Goal: Task Accomplishment & Management: Complete application form

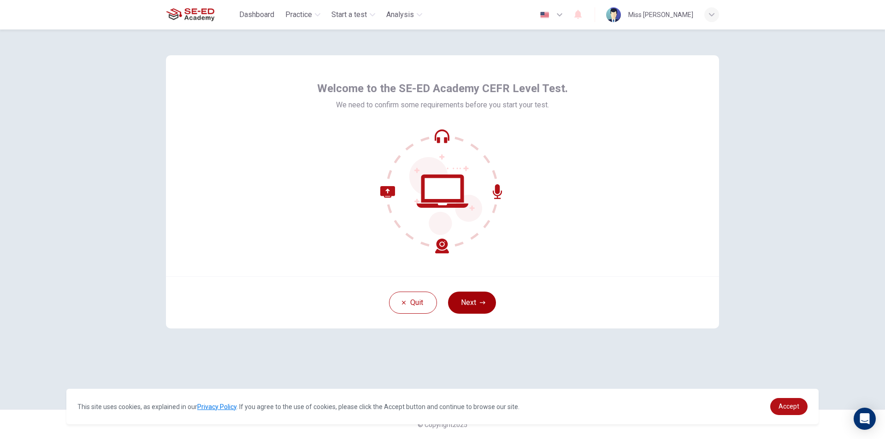
click at [470, 300] on button "Next" at bounding box center [472, 303] width 48 height 22
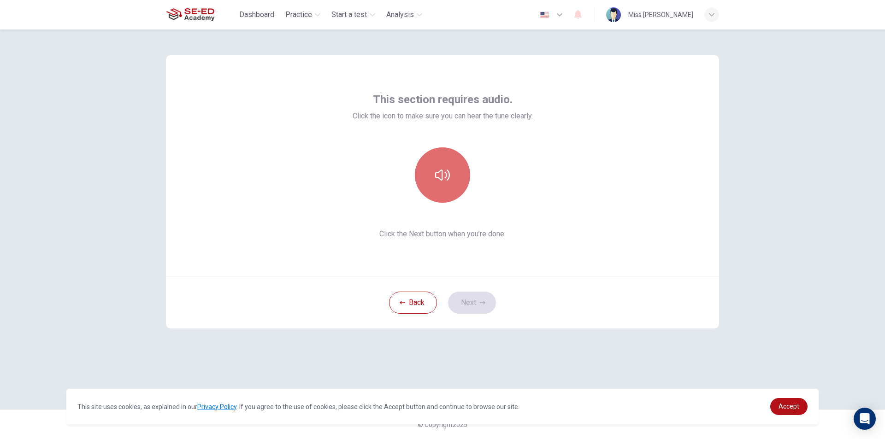
click at [439, 181] on icon "button" at bounding box center [442, 175] width 15 height 15
click at [436, 182] on icon "button" at bounding box center [442, 175] width 15 height 15
click at [439, 174] on icon "button" at bounding box center [442, 175] width 15 height 15
click at [485, 305] on button "Next" at bounding box center [472, 303] width 48 height 22
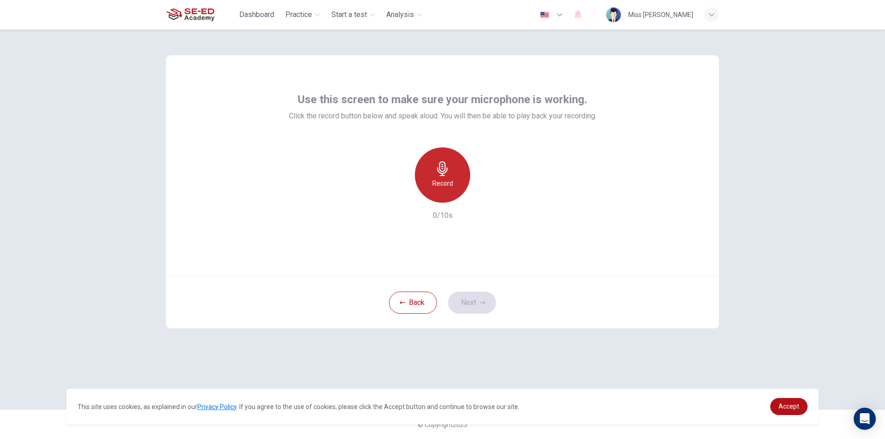
click at [424, 171] on div "Record" at bounding box center [442, 174] width 55 height 55
click at [482, 200] on div "button" at bounding box center [484, 195] width 15 height 15
click at [405, 196] on div "button" at bounding box center [400, 195] width 15 height 15
click at [431, 182] on div "Record" at bounding box center [442, 174] width 55 height 55
click at [442, 171] on icon "button" at bounding box center [442, 168] width 15 height 15
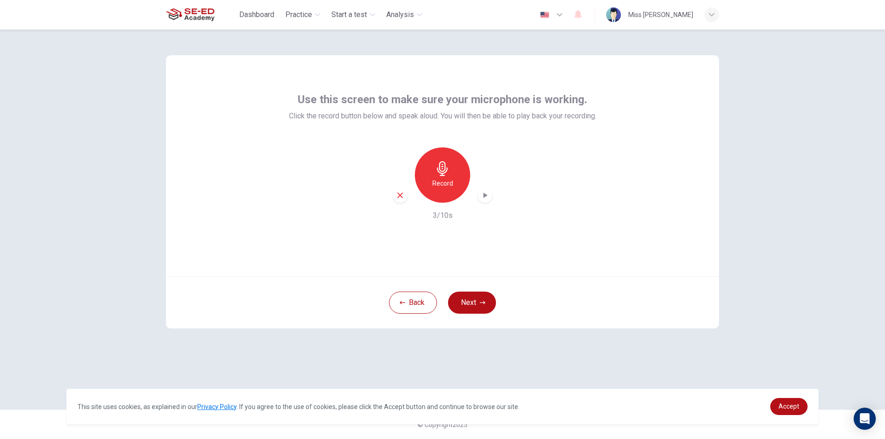
click at [488, 201] on div "button" at bounding box center [484, 195] width 15 height 15
click at [482, 190] on div "button" at bounding box center [484, 195] width 15 height 15
click at [461, 303] on button "Next" at bounding box center [472, 303] width 48 height 22
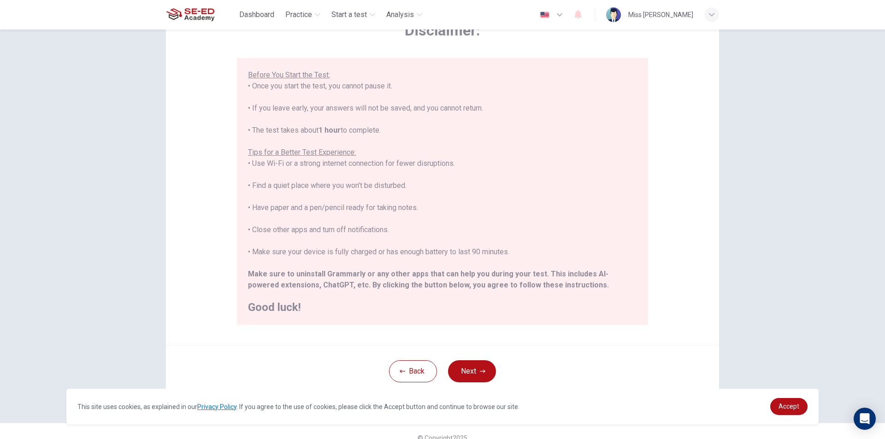
scroll to position [73, 0]
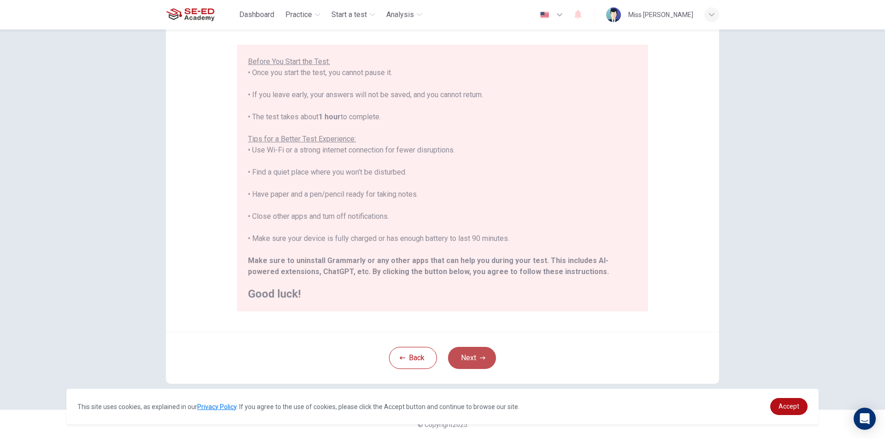
click at [471, 355] on button "Next" at bounding box center [472, 358] width 48 height 22
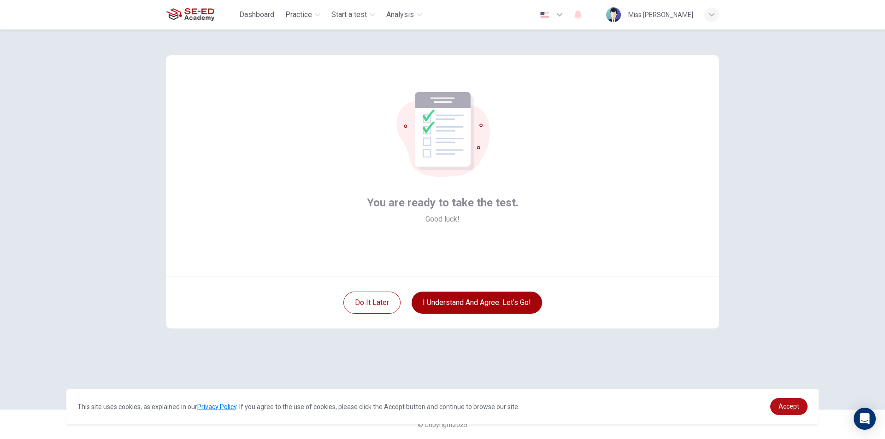
scroll to position [0, 0]
click at [478, 303] on button "I understand and agree. Let’s go!" at bounding box center [477, 303] width 130 height 22
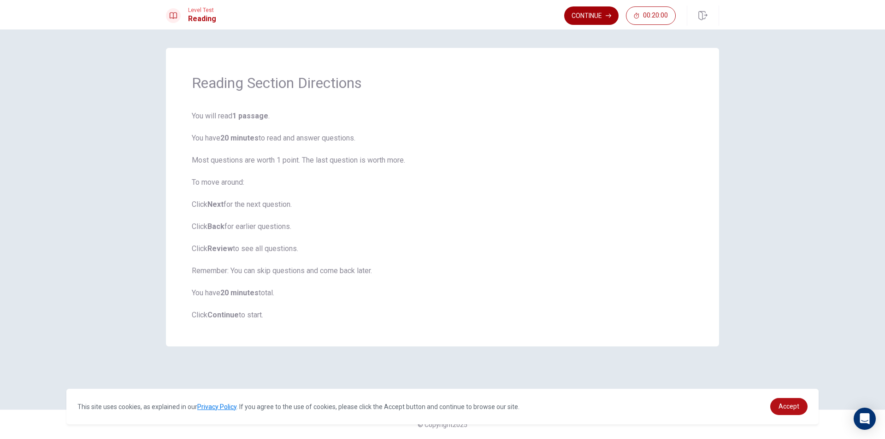
click at [598, 18] on button "Continue" at bounding box center [591, 15] width 54 height 18
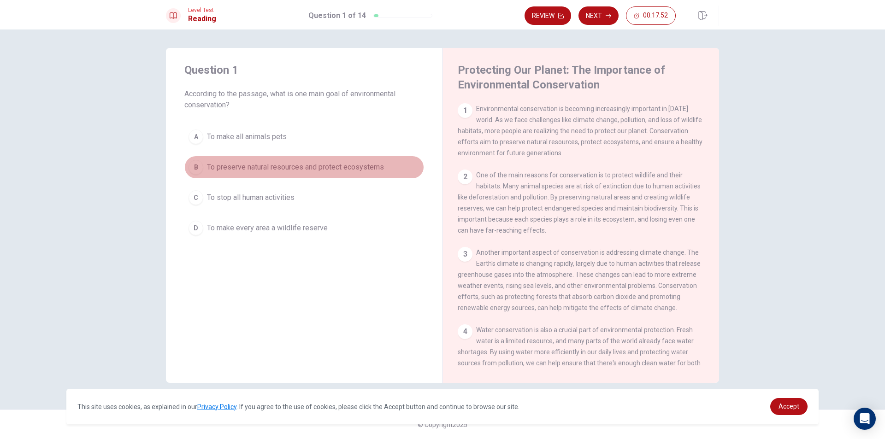
click at [332, 163] on span "To preserve natural resources and protect ecosystems" at bounding box center [295, 167] width 177 height 11
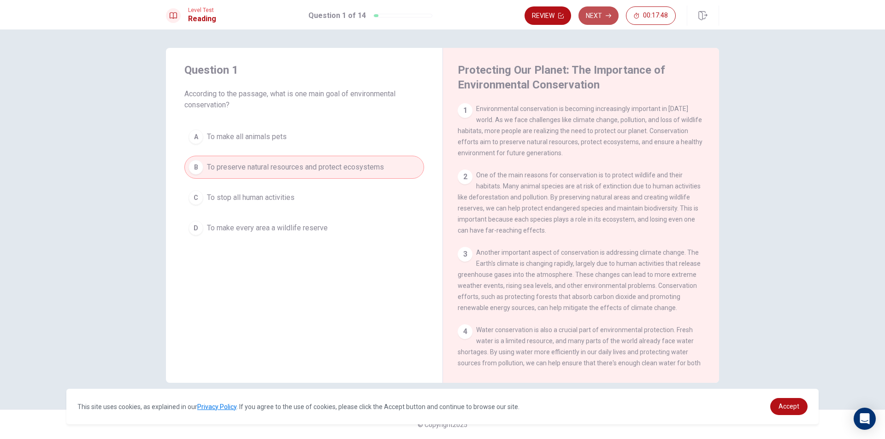
click at [590, 18] on button "Next" at bounding box center [598, 15] width 40 height 18
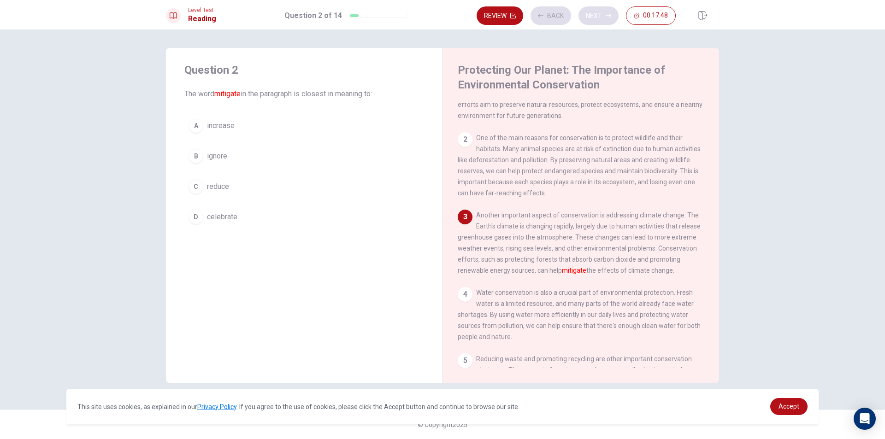
scroll to position [45, 0]
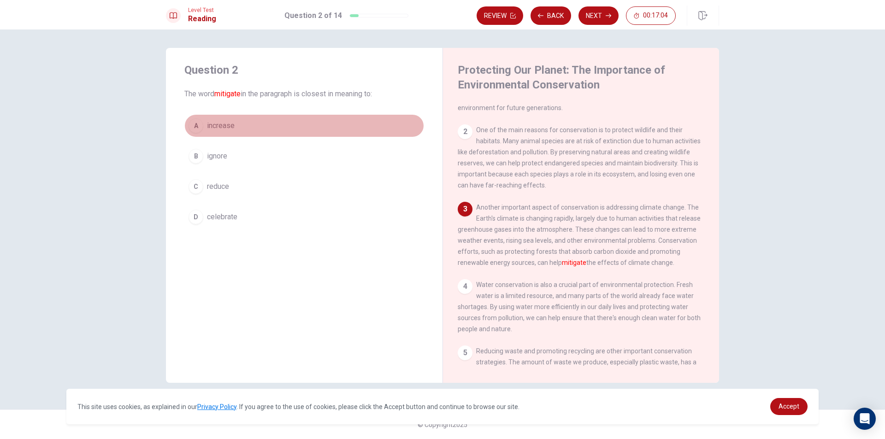
click at [271, 126] on button "A increase" at bounding box center [304, 125] width 240 height 23
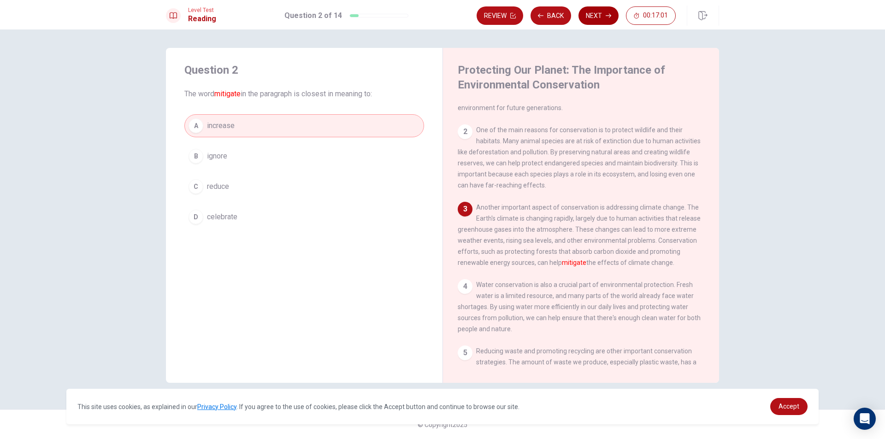
click at [597, 10] on button "Next" at bounding box center [598, 15] width 40 height 18
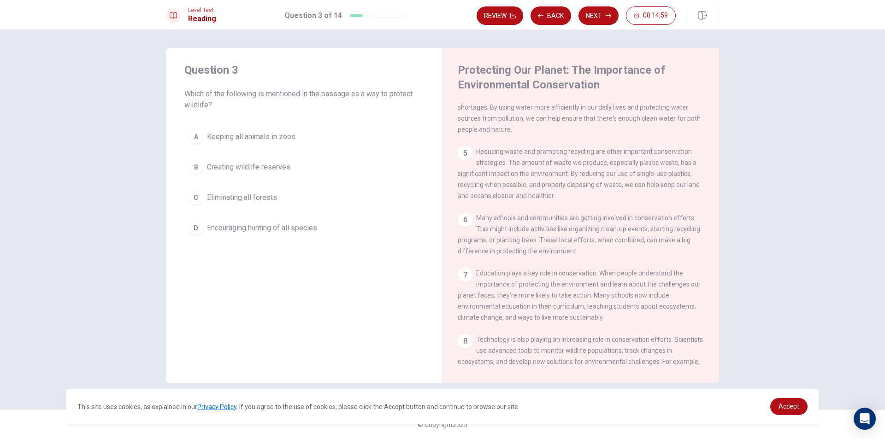
scroll to position [247, 0]
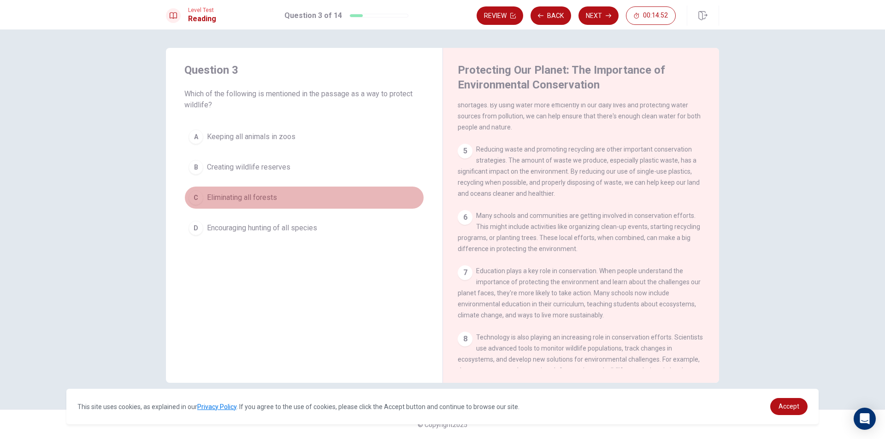
click at [302, 203] on button "C Eliminating all forests" at bounding box center [304, 197] width 240 height 23
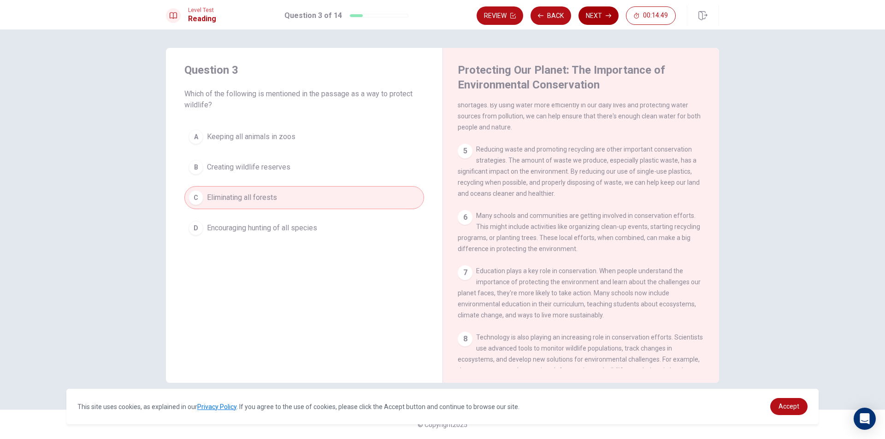
click at [594, 15] on button "Next" at bounding box center [598, 15] width 40 height 18
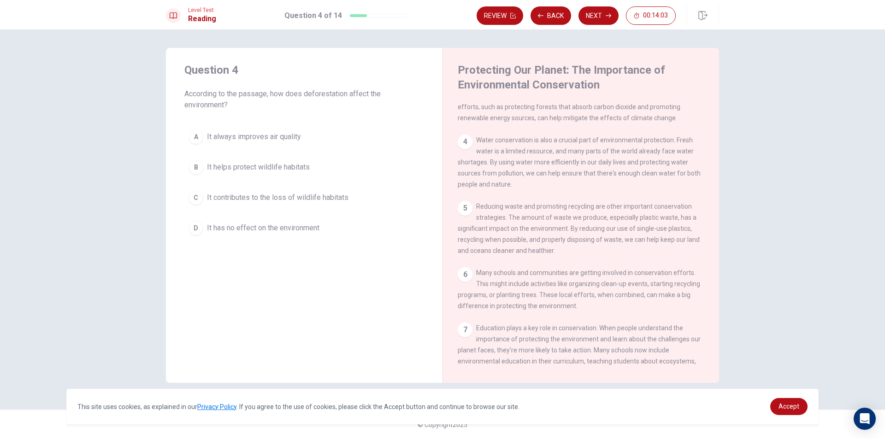
scroll to position [191, 0]
drag, startPoint x: 719, startPoint y: 223, endPoint x: 718, endPoint y: 217, distance: 5.7
click at [718, 217] on div "Question 4 According to the passage, how does deforestation affect the environm…" at bounding box center [442, 219] width 583 height 343
drag, startPoint x: 718, startPoint y: 220, endPoint x: 718, endPoint y: 228, distance: 8.3
click at [718, 228] on div "Protecting Our Planet: The Importance of Environmental Conservation 1 Environme…" at bounding box center [580, 215] width 277 height 335
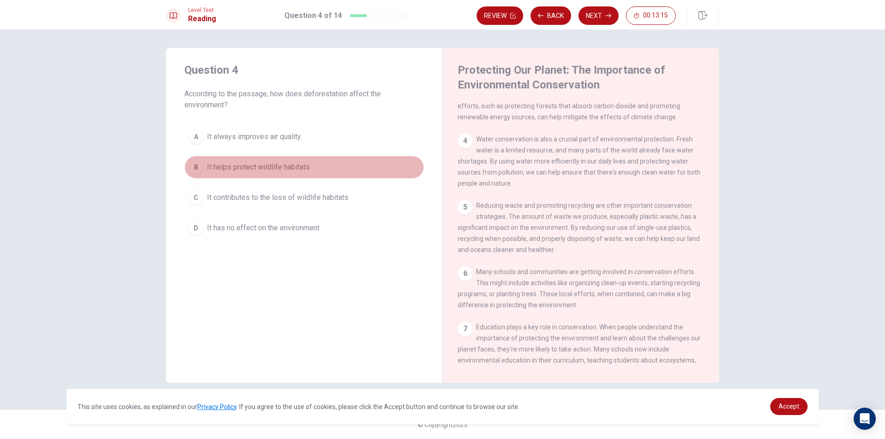
click at [330, 168] on button "B It helps protect wildlife habitats" at bounding box center [304, 167] width 240 height 23
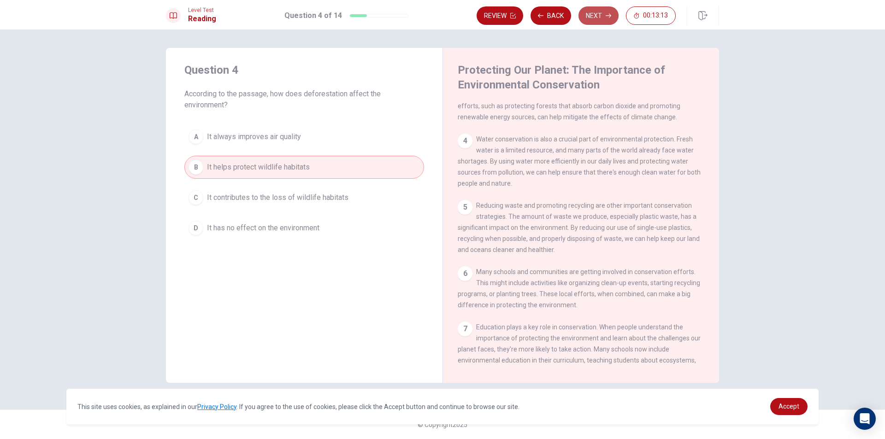
click at [609, 19] on button "Next" at bounding box center [598, 15] width 40 height 18
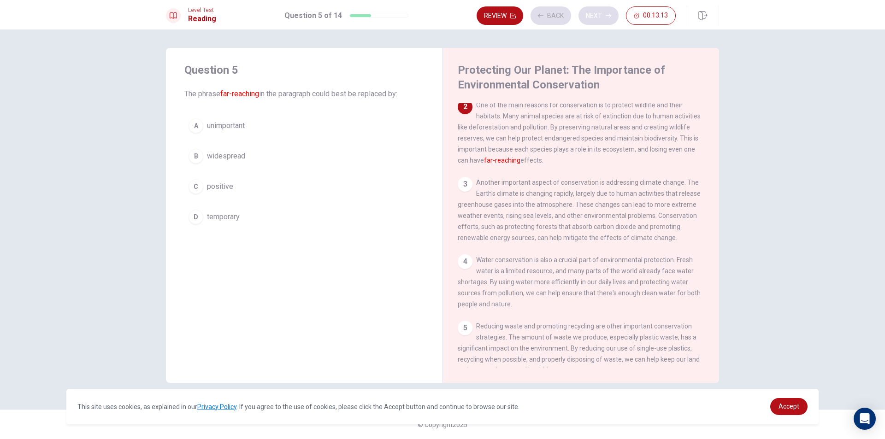
scroll to position [69, 0]
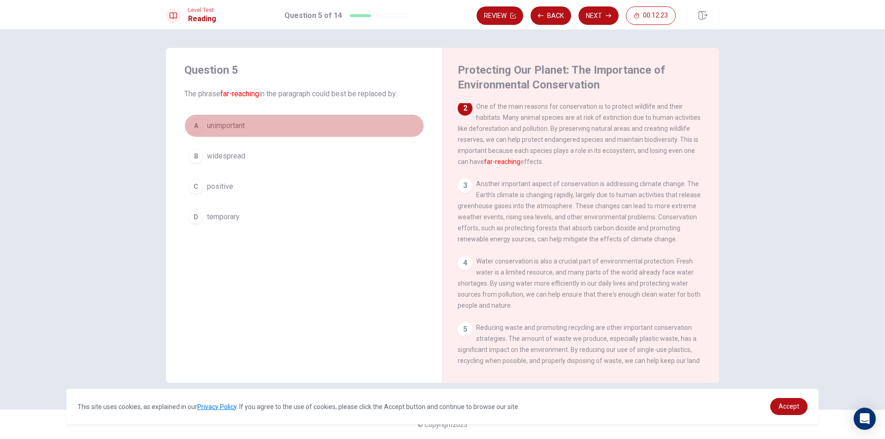
click at [238, 127] on span "unimportant" at bounding box center [226, 125] width 38 height 11
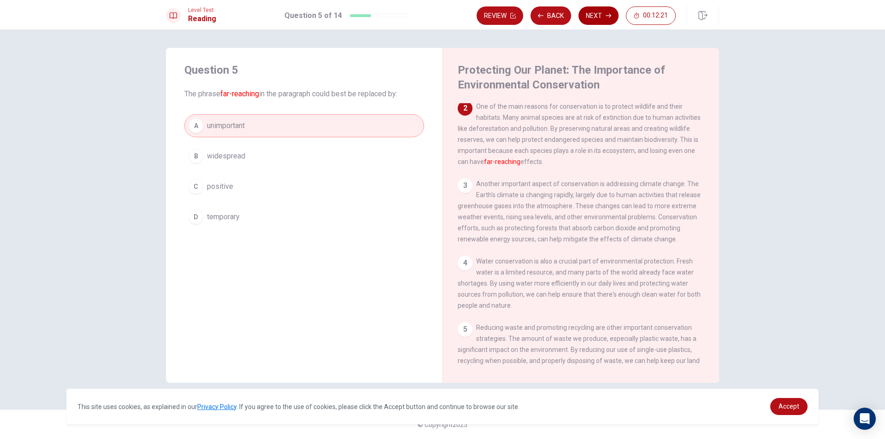
click at [607, 17] on icon "button" at bounding box center [609, 16] width 6 height 6
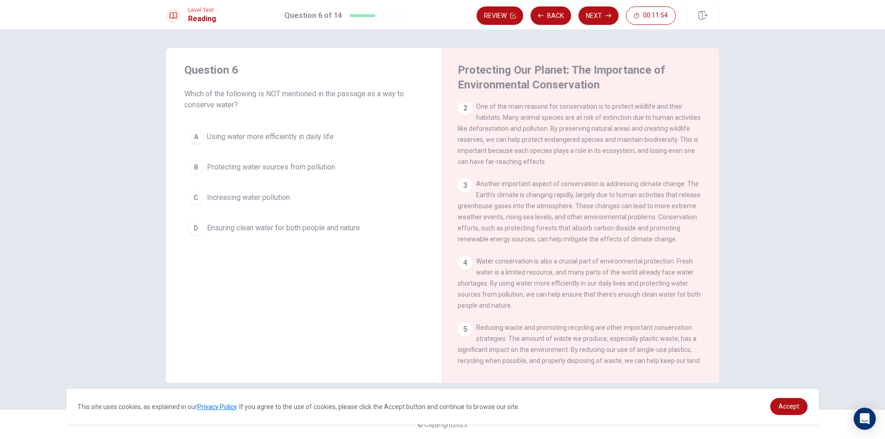
drag, startPoint x: 504, startPoint y: 291, endPoint x: 531, endPoint y: 296, distance: 28.0
click at [531, 296] on span "Water conservation is also a crucial part of environmental protection. Fresh wa…" at bounding box center [579, 284] width 243 height 52
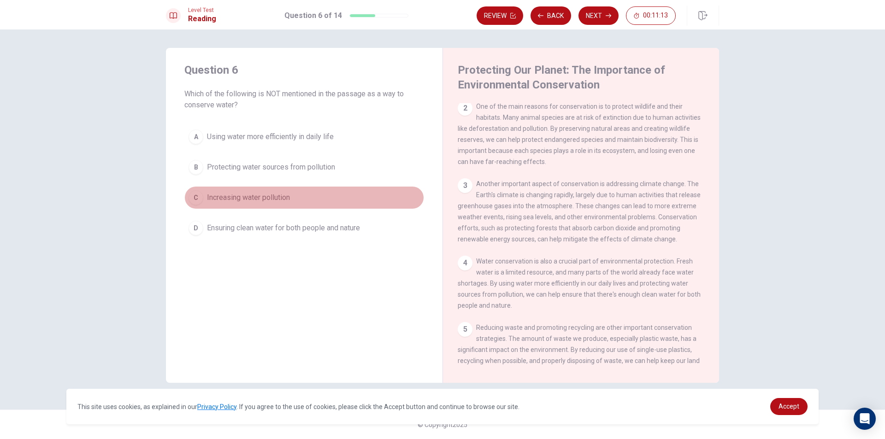
click at [327, 195] on button "C Increasing water pollution" at bounding box center [304, 197] width 240 height 23
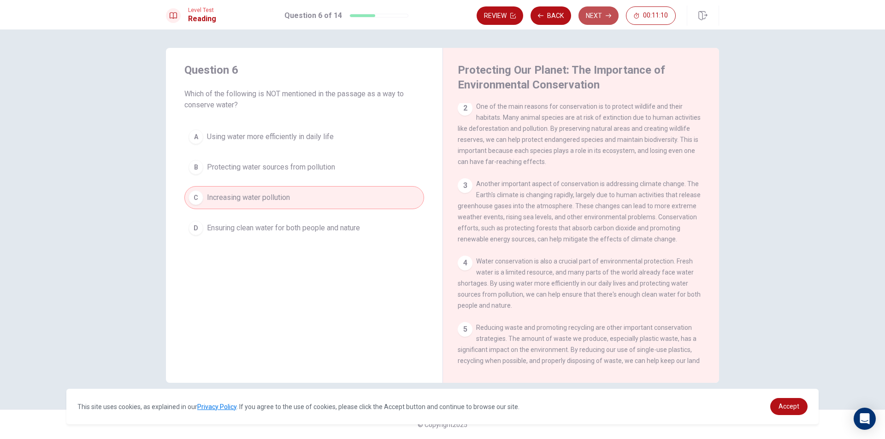
click at [603, 15] on button "Next" at bounding box center [598, 15] width 40 height 18
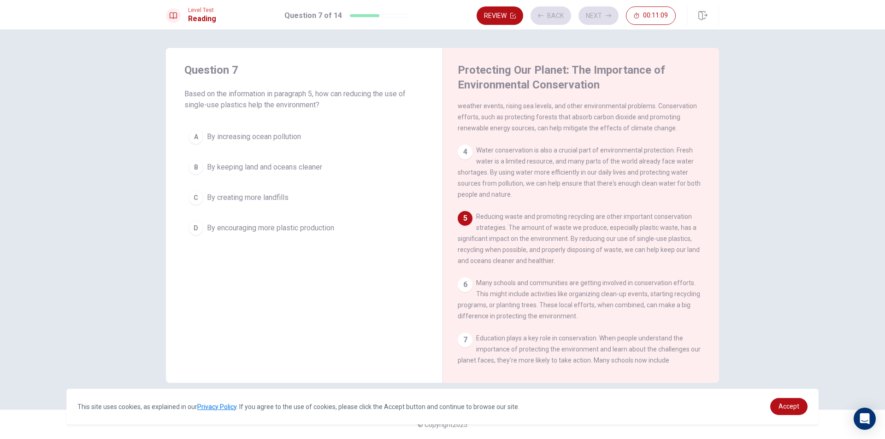
scroll to position [183, 0]
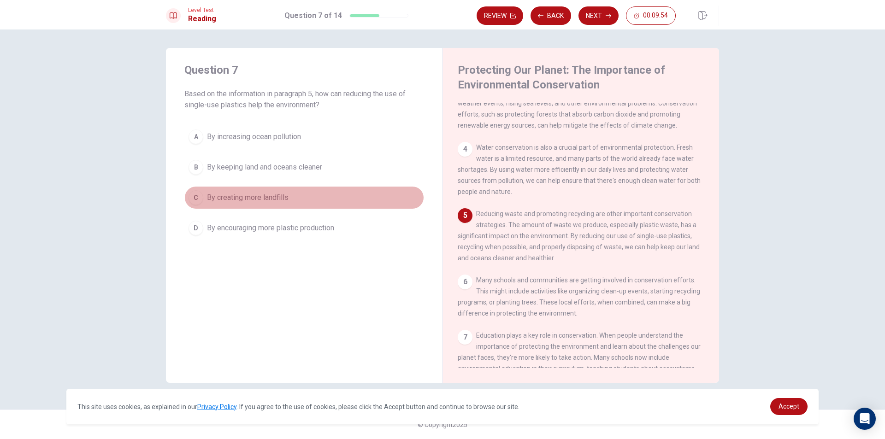
click at [303, 197] on button "C By creating more landfills" at bounding box center [304, 197] width 240 height 23
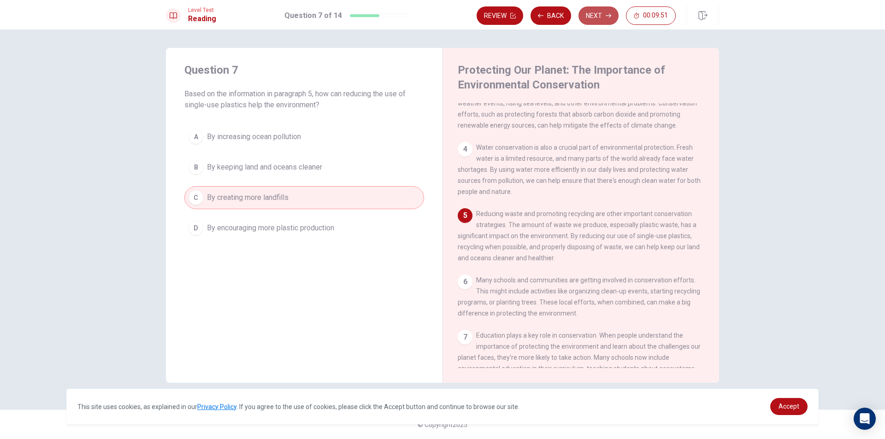
click at [593, 17] on button "Next" at bounding box center [598, 15] width 40 height 18
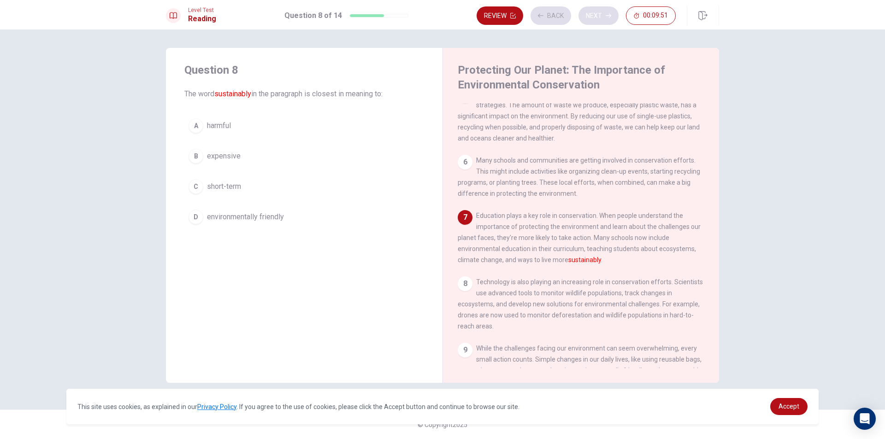
scroll to position [308, 0]
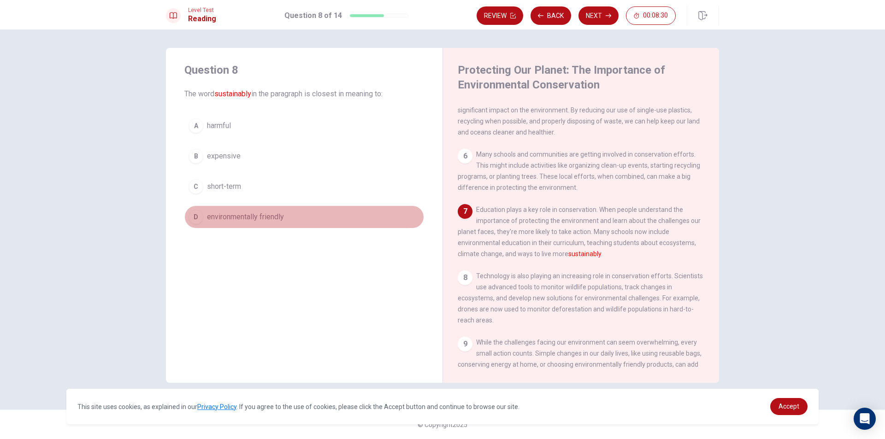
click at [266, 222] on span "environmentally friendly" at bounding box center [245, 217] width 77 height 11
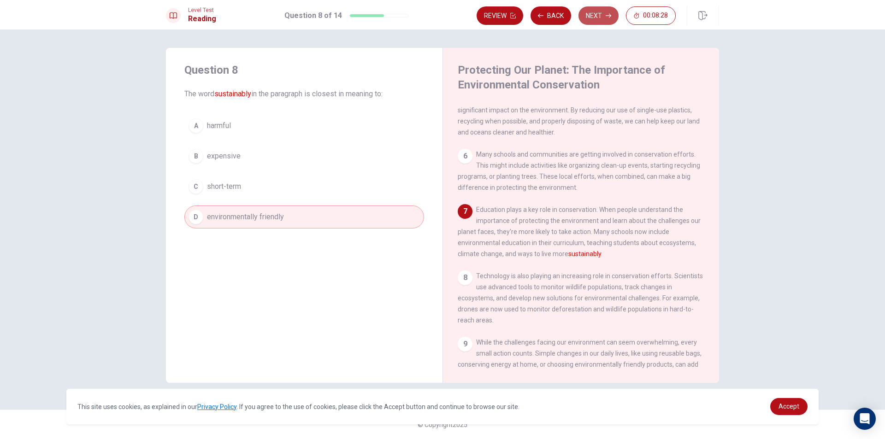
click at [598, 17] on button "Next" at bounding box center [598, 15] width 40 height 18
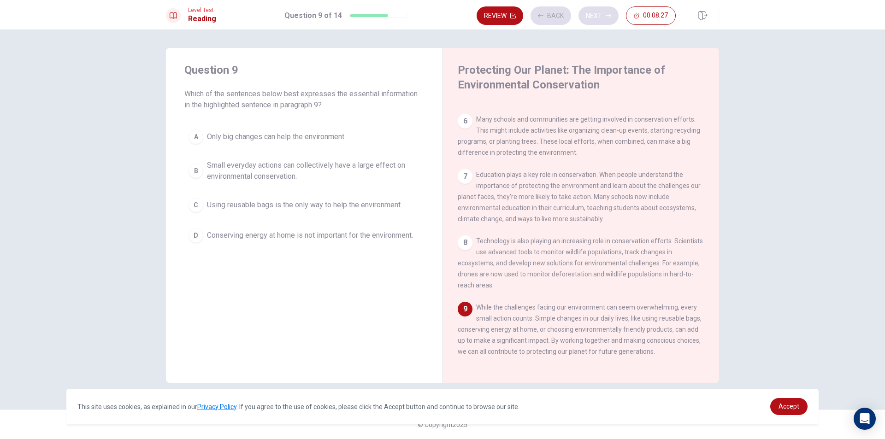
scroll to position [365, 0]
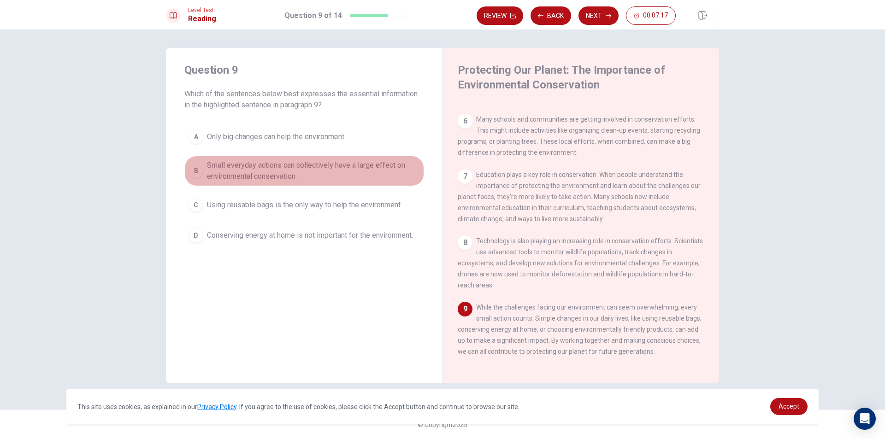
click at [284, 169] on span "Small everyday actions can collectively have a large effect on environmental co…" at bounding box center [313, 171] width 213 height 22
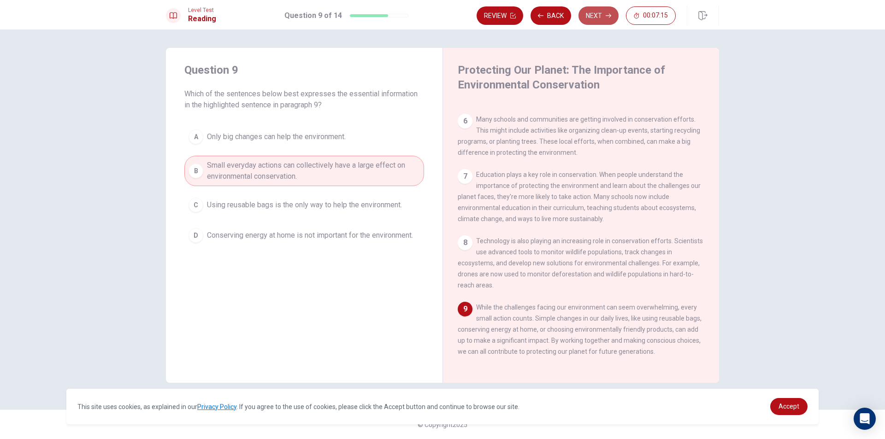
click at [596, 19] on button "Next" at bounding box center [598, 15] width 40 height 18
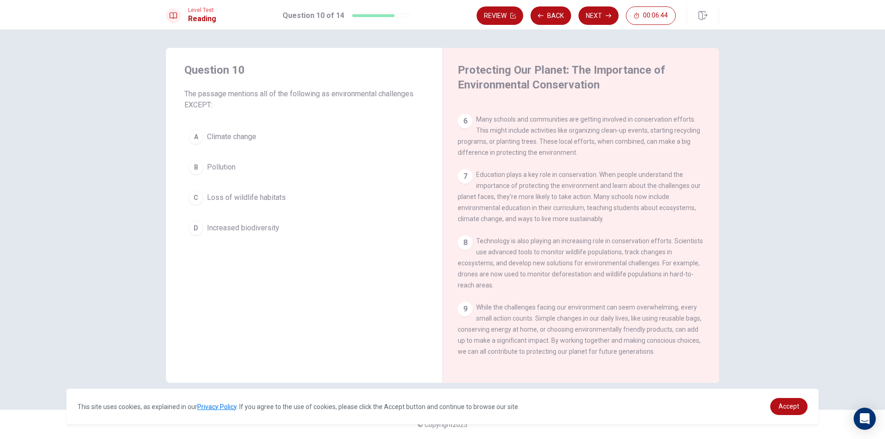
click at [258, 223] on span "Increased biodiversity" at bounding box center [243, 228] width 72 height 11
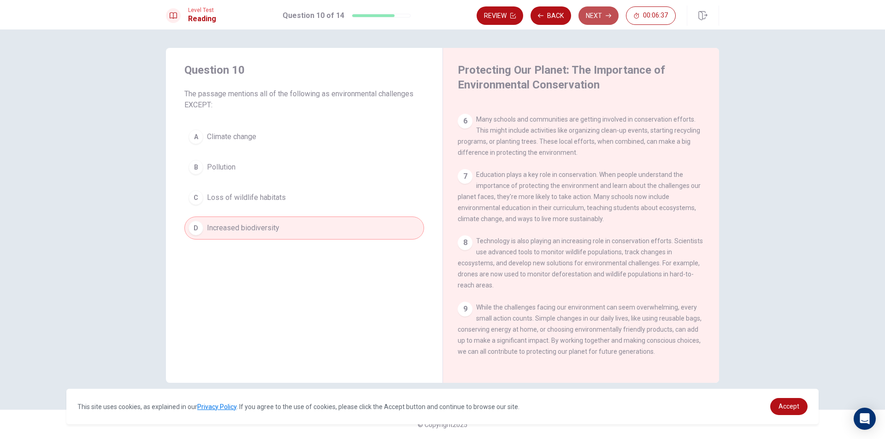
click at [603, 17] on button "Next" at bounding box center [598, 15] width 40 height 18
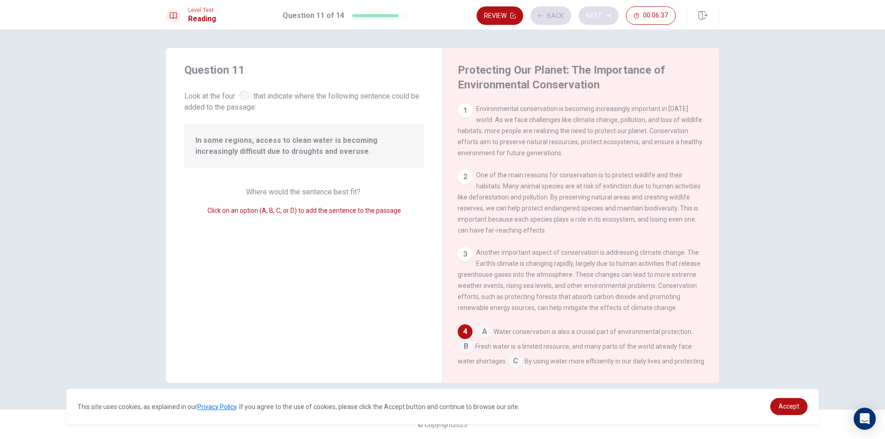
scroll to position [126, 0]
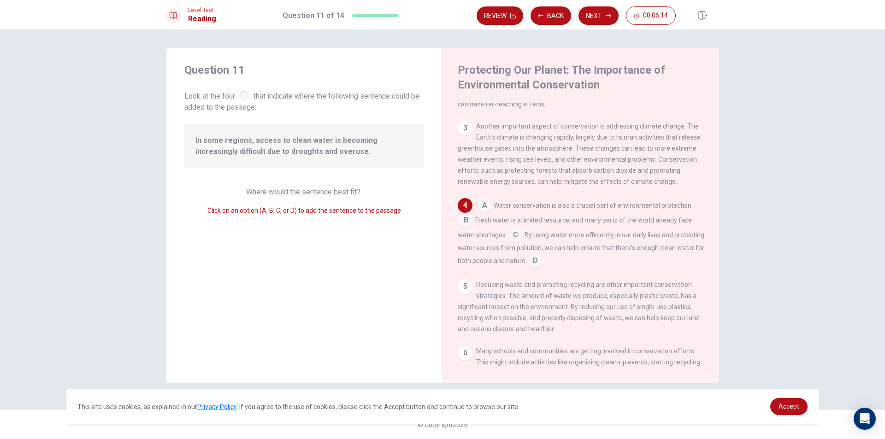
drag, startPoint x: 485, startPoint y: 216, endPoint x: 479, endPoint y: 225, distance: 10.6
click at [479, 225] on div "A Water conservation is also a crucial part of environmental protection. B Fres…" at bounding box center [581, 233] width 247 height 70
drag, startPoint x: 465, startPoint y: 212, endPoint x: 480, endPoint y: 205, distance: 16.3
click at [477, 206] on div "4 A Water conservation is also a crucial part of environmental protection. B Fr…" at bounding box center [581, 233] width 247 height 70
click at [469, 134] on div "3" at bounding box center [465, 128] width 15 height 15
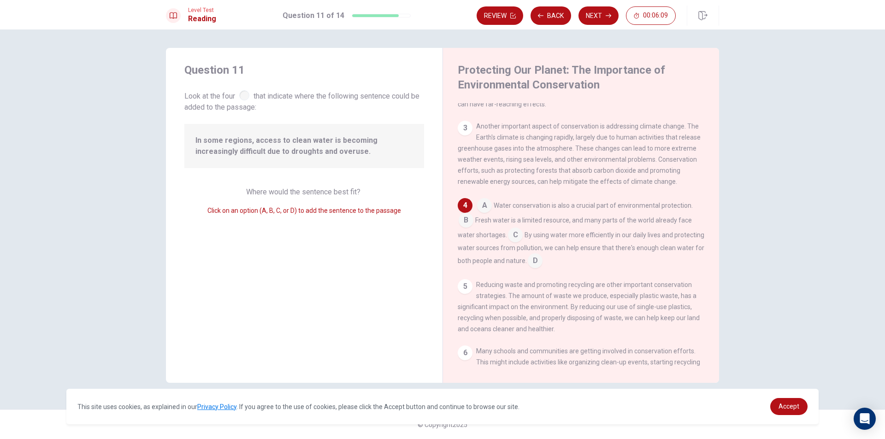
click at [487, 214] on input at bounding box center [484, 206] width 15 height 15
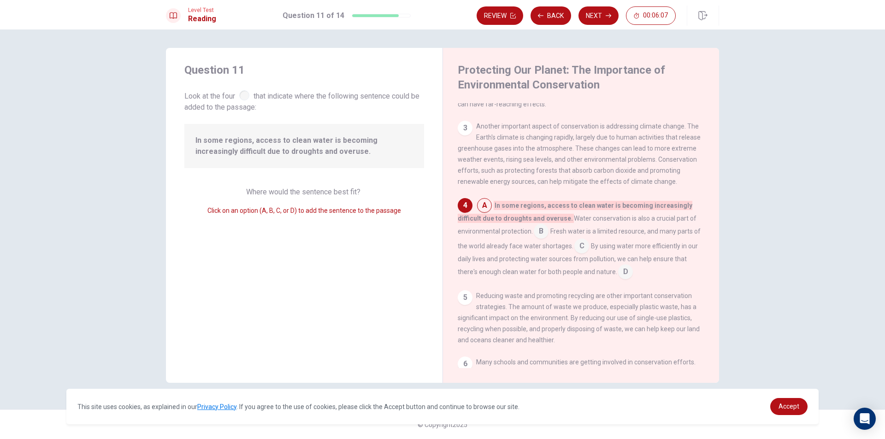
click at [483, 212] on input at bounding box center [484, 206] width 15 height 15
click at [469, 213] on div "4" at bounding box center [465, 205] width 15 height 15
click at [545, 18] on button "Back" at bounding box center [550, 15] width 41 height 18
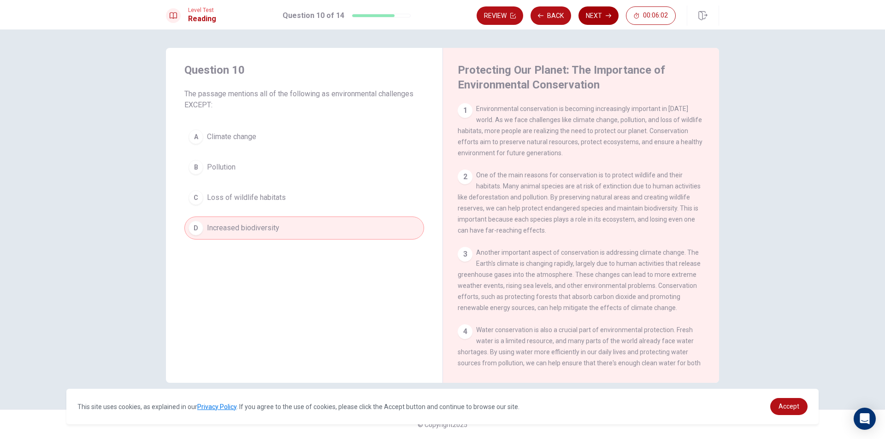
click at [593, 15] on button "Next" at bounding box center [598, 15] width 40 height 18
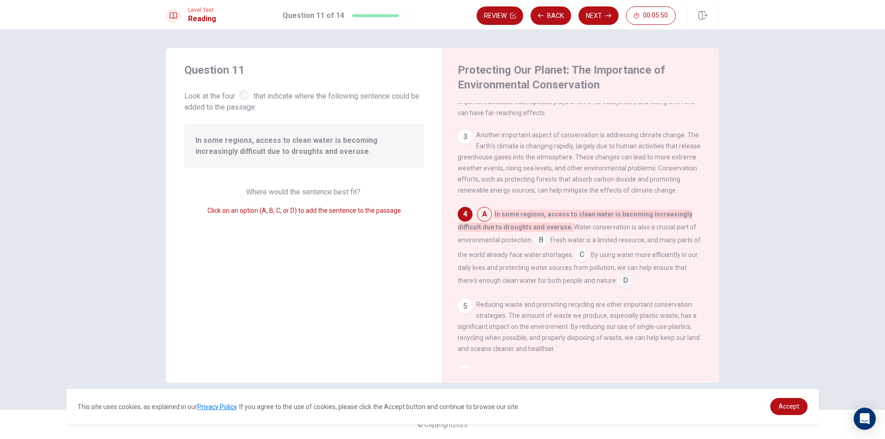
scroll to position [138, 0]
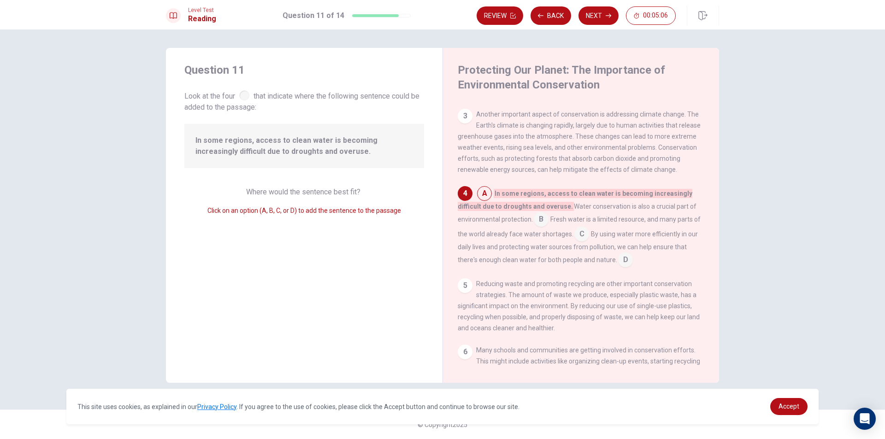
click at [581, 241] on input at bounding box center [581, 235] width 15 height 15
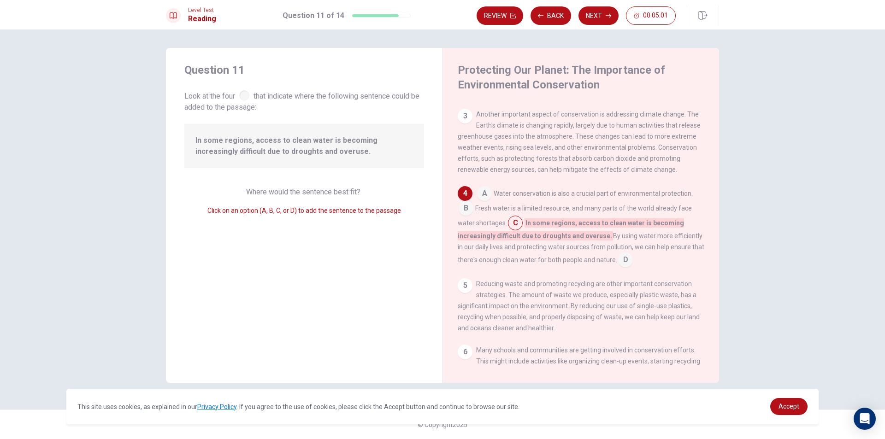
click at [623, 267] on input at bounding box center [625, 260] width 15 height 15
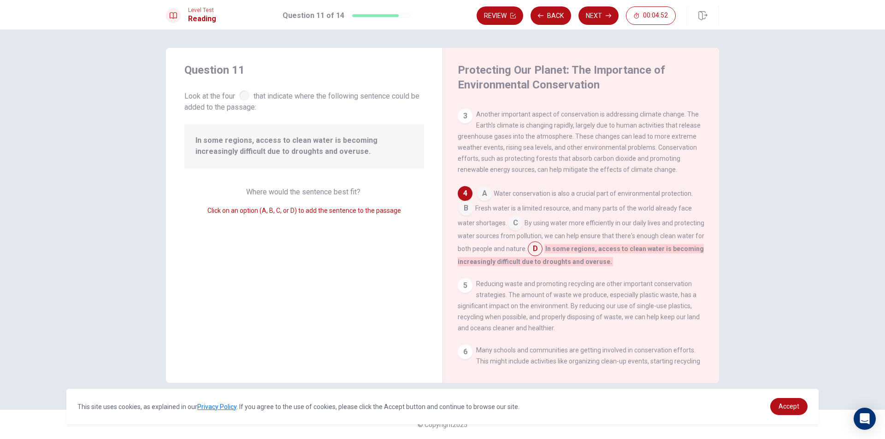
click at [513, 225] on input at bounding box center [515, 224] width 15 height 15
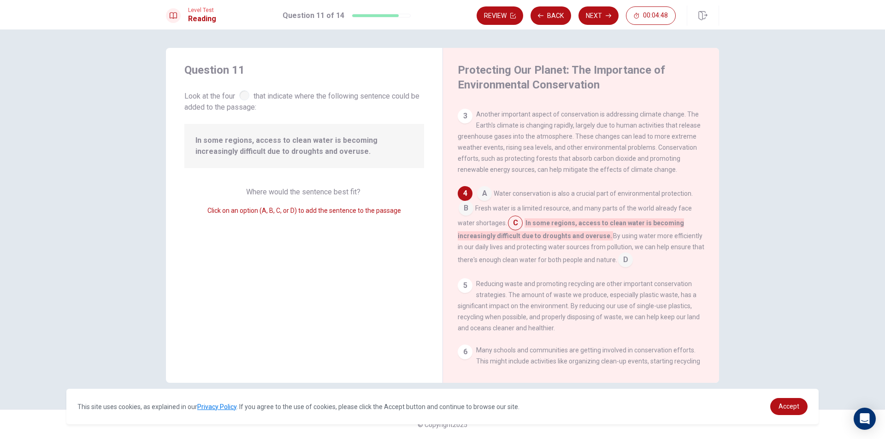
click at [519, 231] on input at bounding box center [515, 224] width 15 height 15
click at [515, 227] on input at bounding box center [515, 224] width 15 height 15
click at [584, 16] on button "Next" at bounding box center [598, 15] width 40 height 18
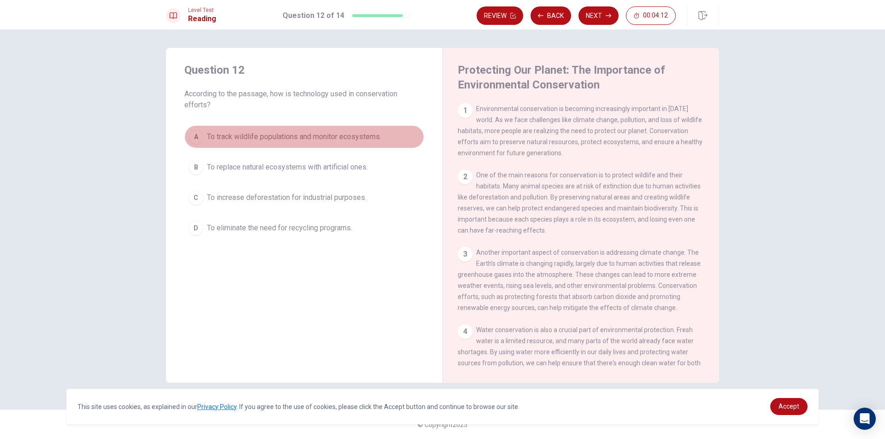
click at [201, 138] on div "A" at bounding box center [196, 137] width 15 height 15
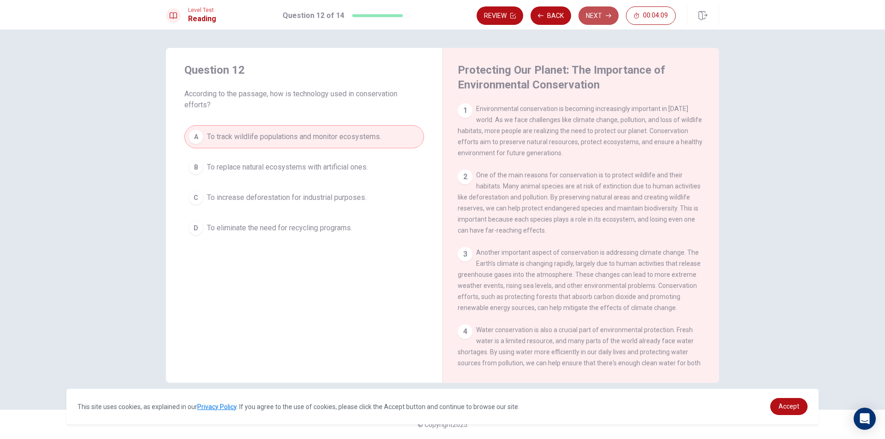
click at [590, 7] on button "Next" at bounding box center [598, 15] width 40 height 18
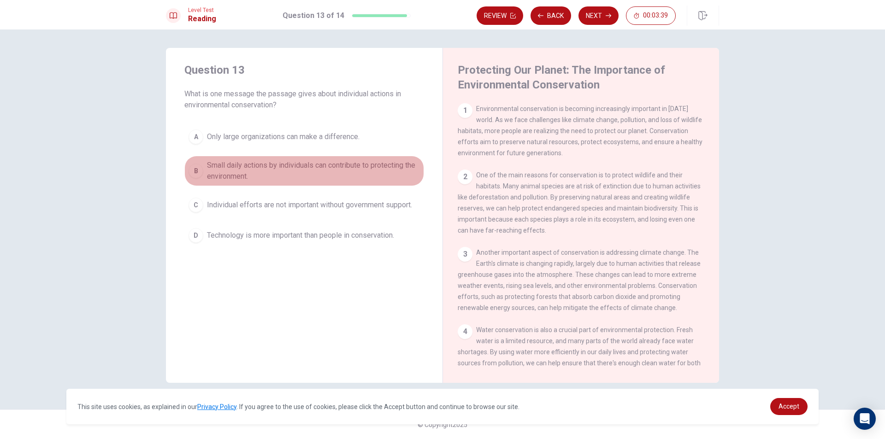
click at [200, 169] on div "B" at bounding box center [196, 171] width 15 height 15
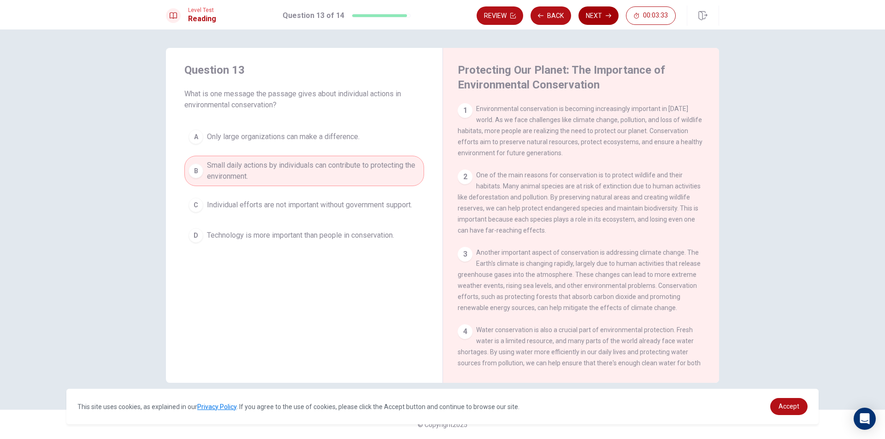
click at [599, 13] on button "Next" at bounding box center [598, 15] width 40 height 18
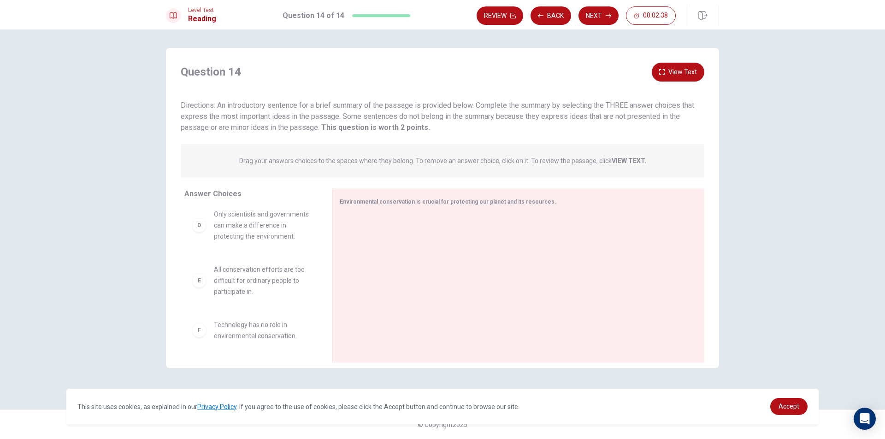
scroll to position [0, 0]
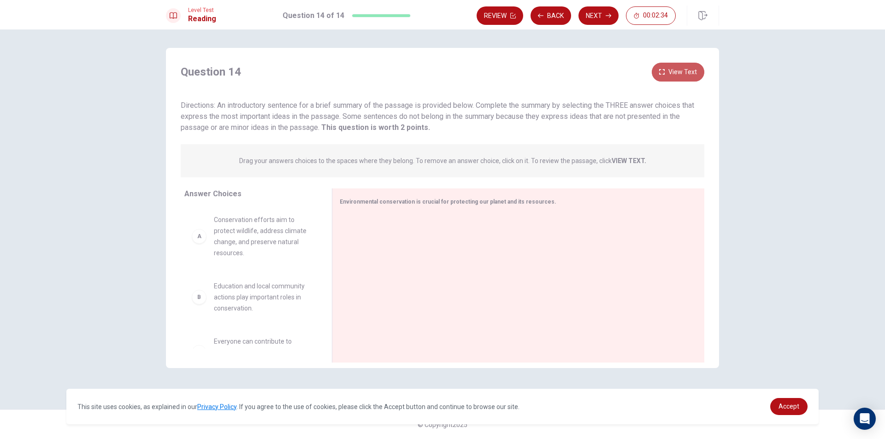
click at [680, 72] on button "View Text" at bounding box center [678, 72] width 53 height 19
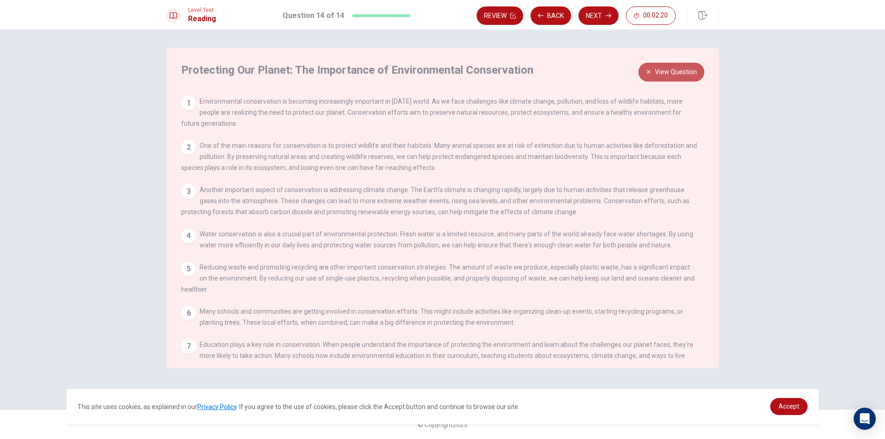
click at [662, 70] on button "View Question" at bounding box center [671, 72] width 66 height 19
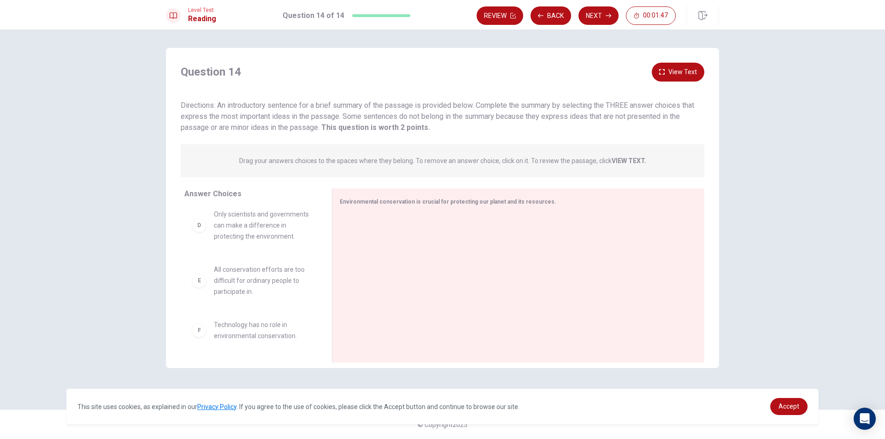
scroll to position [194, 0]
drag, startPoint x: 325, startPoint y: 332, endPoint x: 327, endPoint y: 315, distance: 16.8
click at [327, 315] on div "Answer Choices A Conservation efforts aim to protect wildlife, address climate …" at bounding box center [442, 278] width 553 height 179
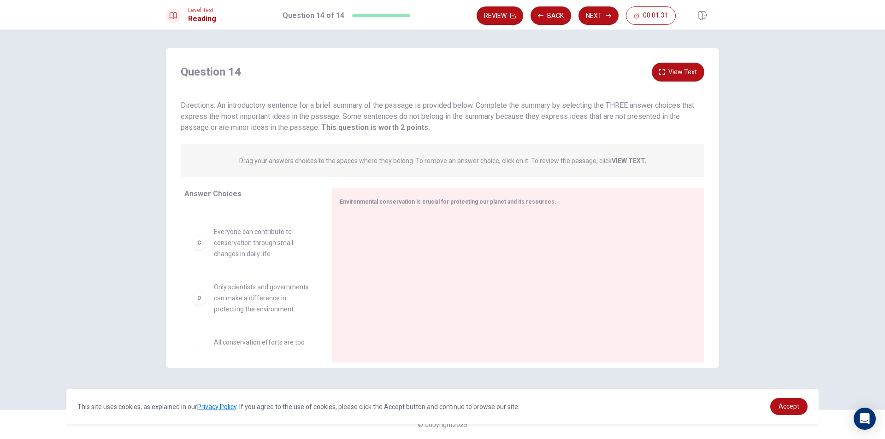
scroll to position [107, 0]
click at [204, 250] on div "C" at bounding box center [199, 245] width 15 height 15
click at [198, 246] on div "C" at bounding box center [199, 245] width 15 height 15
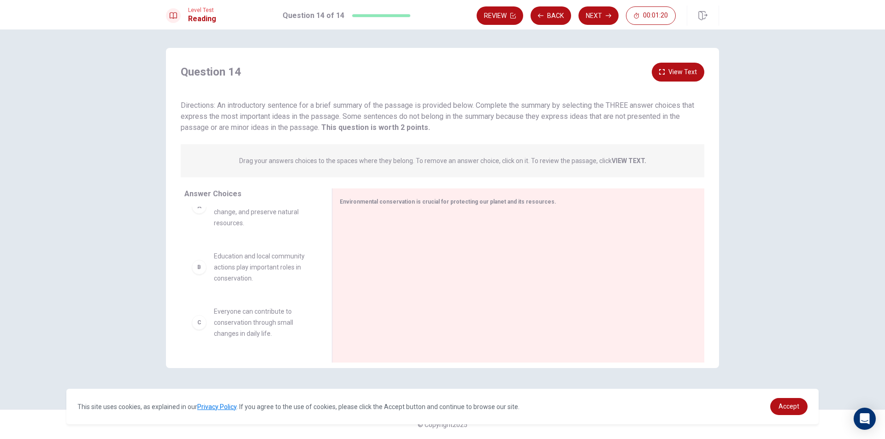
scroll to position [46, 0]
click at [235, 300] on span "Everyone can contribute to conservation through small changes in daily life." at bounding box center [262, 306] width 96 height 33
click at [199, 312] on div "C" at bounding box center [199, 306] width 15 height 15
click at [200, 309] on div "C" at bounding box center [199, 306] width 15 height 15
click at [256, 237] on span "Education and local community actions play important roles in conservation." at bounding box center [262, 251] width 96 height 33
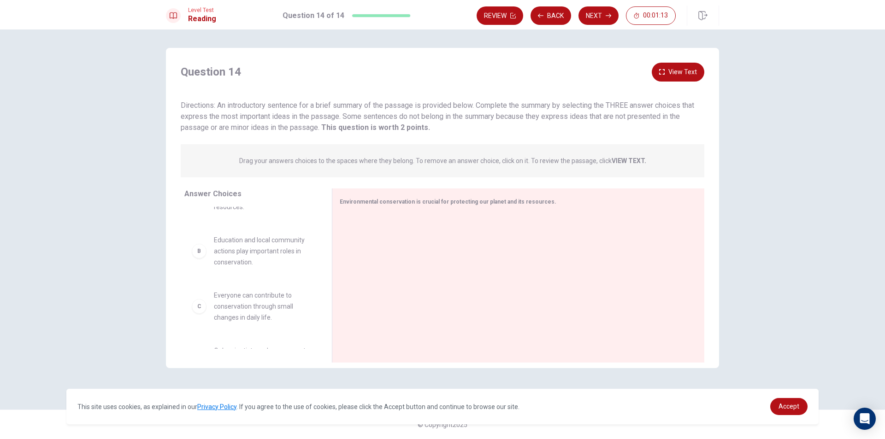
click at [251, 254] on span "Education and local community actions play important roles in conservation." at bounding box center [262, 251] width 96 height 33
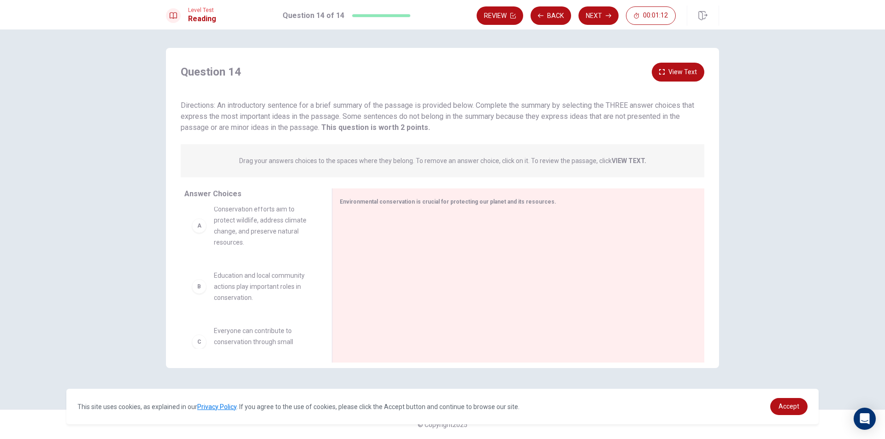
scroll to position [0, 0]
click at [627, 159] on strong "VIEW TEXT." at bounding box center [629, 160] width 35 height 7
click at [682, 63] on button "View Text" at bounding box center [678, 72] width 53 height 19
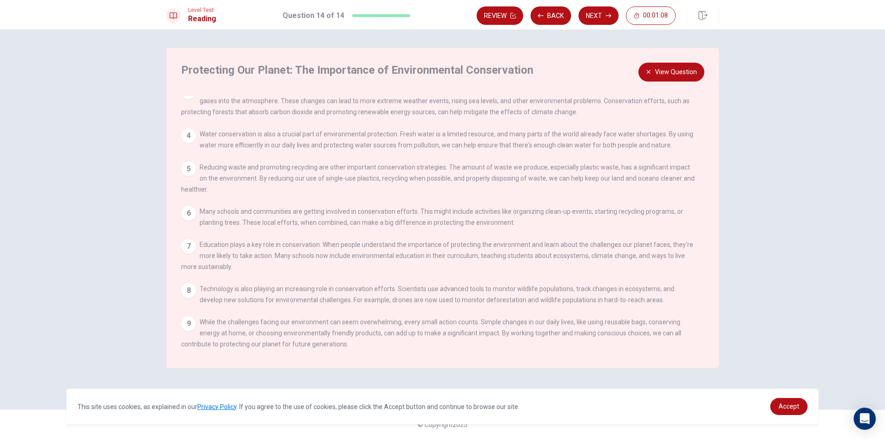
scroll to position [111, 0]
click at [185, 240] on div "7" at bounding box center [188, 246] width 15 height 15
click at [685, 78] on button "View Question" at bounding box center [671, 72] width 66 height 19
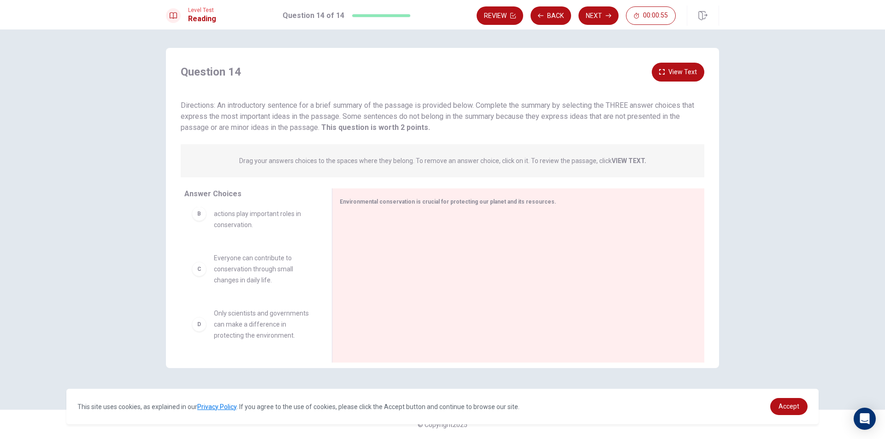
scroll to position [92, 0]
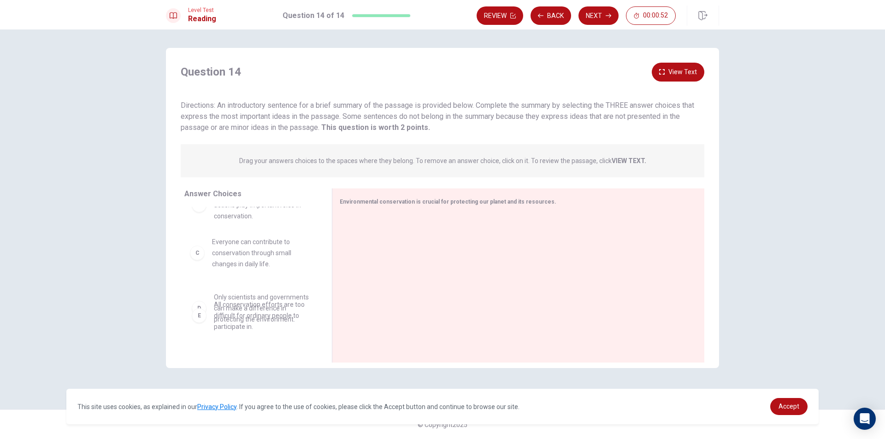
drag, startPoint x: 200, startPoint y: 268, endPoint x: 205, endPoint y: 261, distance: 8.7
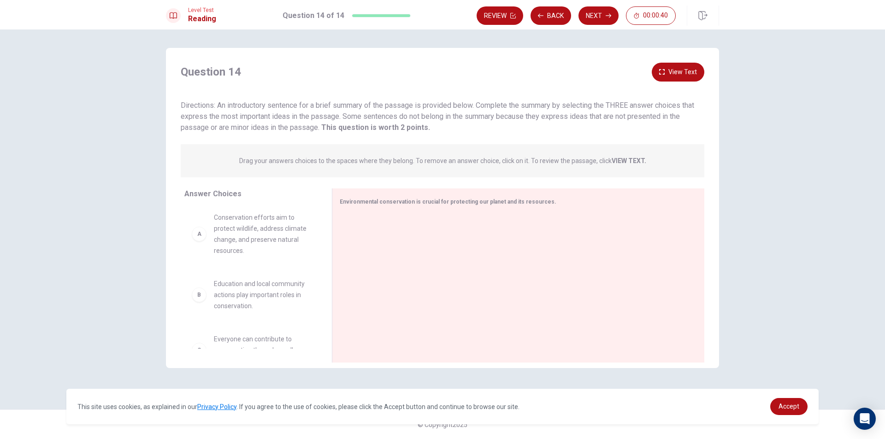
scroll to position [0, 0]
drag, startPoint x: 208, startPoint y: 240, endPoint x: 358, endPoint y: 244, distance: 149.4
click at [664, 74] on icon "button" at bounding box center [662, 72] width 6 height 6
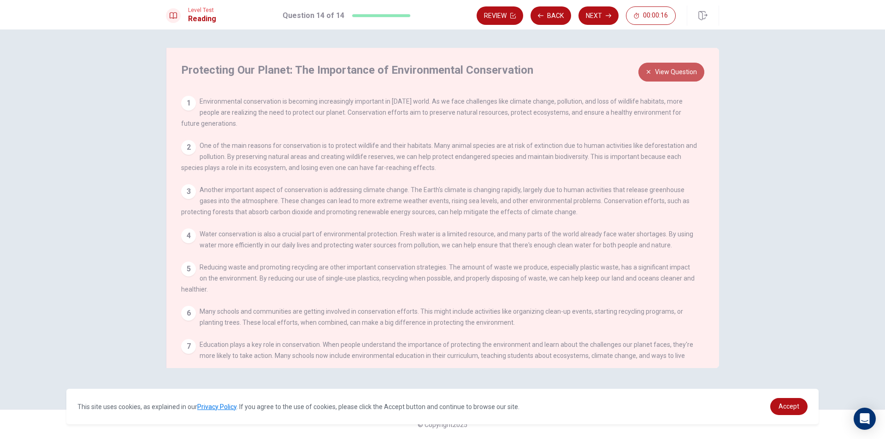
click at [671, 81] on button "View Question" at bounding box center [671, 72] width 66 height 19
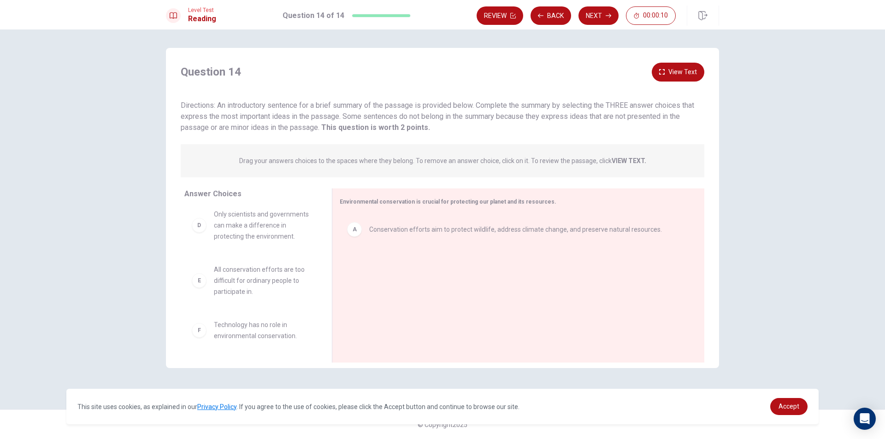
scroll to position [127, 0]
drag, startPoint x: 242, startPoint y: 285, endPoint x: 395, endPoint y: 264, distance: 154.9
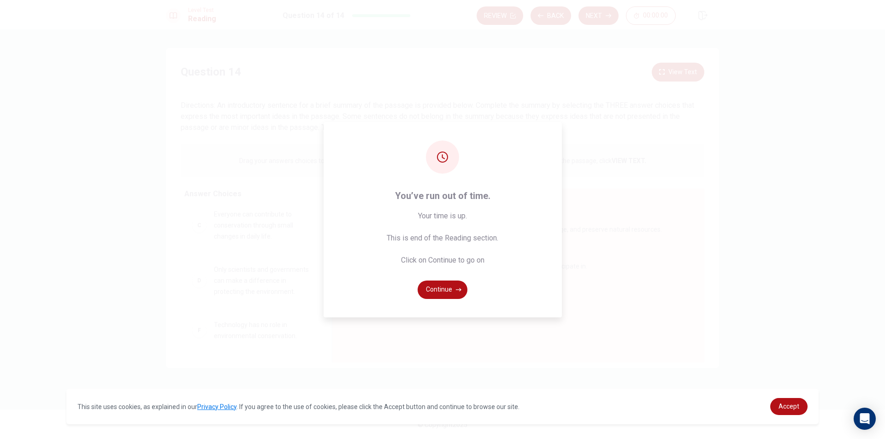
click at [256, 287] on div "You’ve run out of time. Your time is up. This is end of the Reading section. Cl…" at bounding box center [442, 219] width 885 height 439
drag, startPoint x: 544, startPoint y: 290, endPoint x: 494, endPoint y: 291, distance: 50.7
click at [540, 292] on div "You’ve run out of time. Your time is up. This is end of the Reading section. Cl…" at bounding box center [443, 219] width 238 height 195
drag, startPoint x: 463, startPoint y: 289, endPoint x: 452, endPoint y: 292, distance: 12.1
click at [452, 292] on button "Continue" at bounding box center [443, 290] width 50 height 18
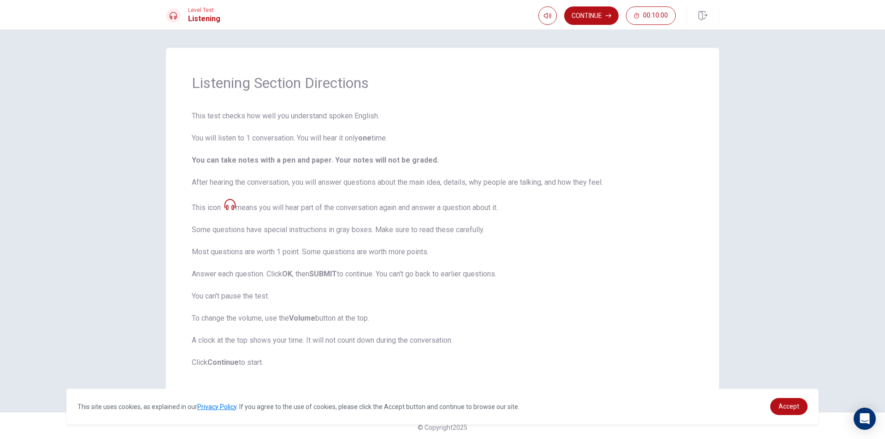
scroll to position [3, 0]
click at [593, 13] on button "Continue" at bounding box center [591, 15] width 54 height 18
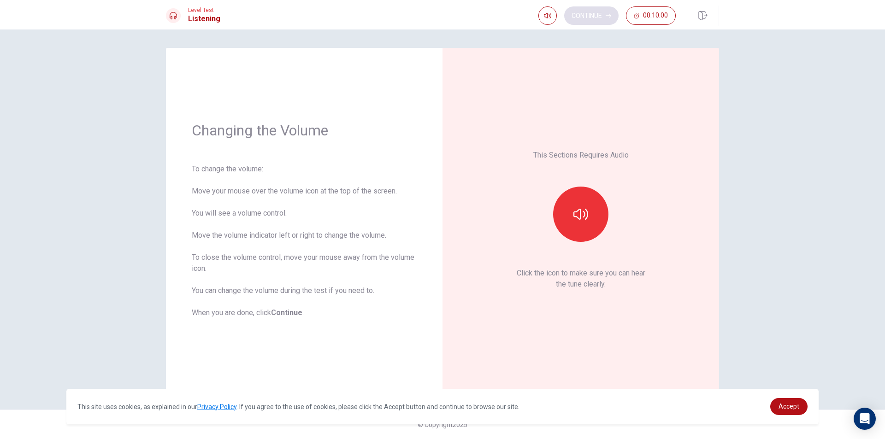
scroll to position [0, 0]
click at [575, 209] on icon "button" at bounding box center [580, 214] width 15 height 15
click at [577, 203] on button "button" at bounding box center [580, 214] width 55 height 55
click at [581, 213] on icon "button" at bounding box center [580, 214] width 15 height 15
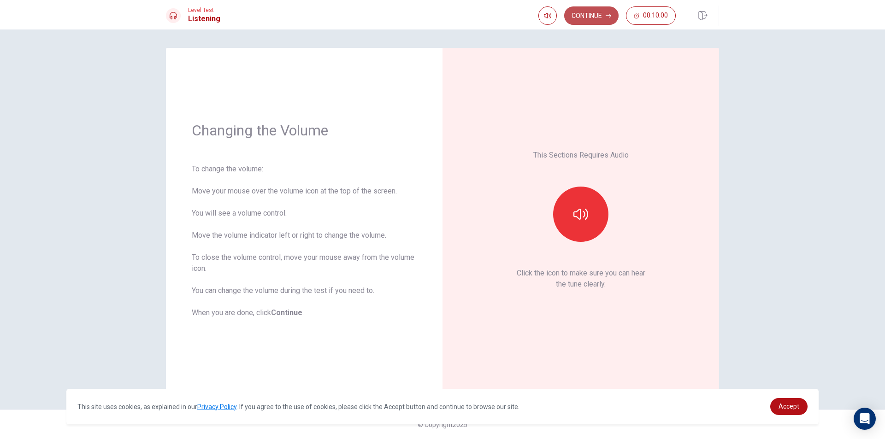
click at [610, 20] on button "Continue" at bounding box center [591, 15] width 54 height 18
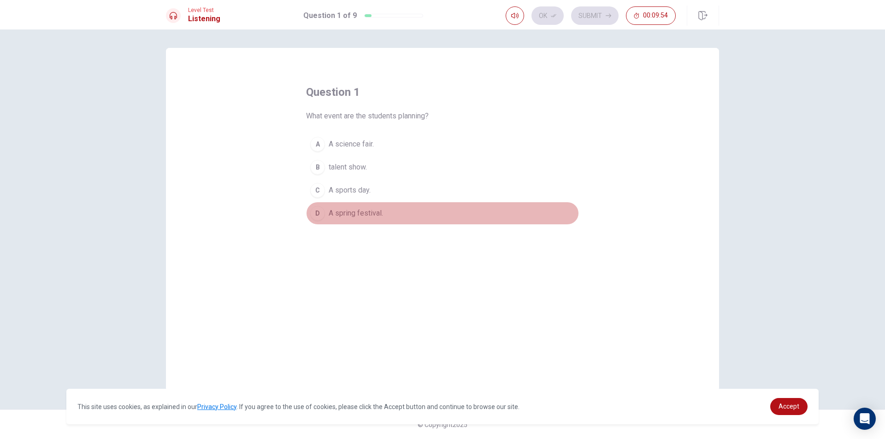
click at [362, 214] on span "A spring festival." at bounding box center [356, 213] width 54 height 11
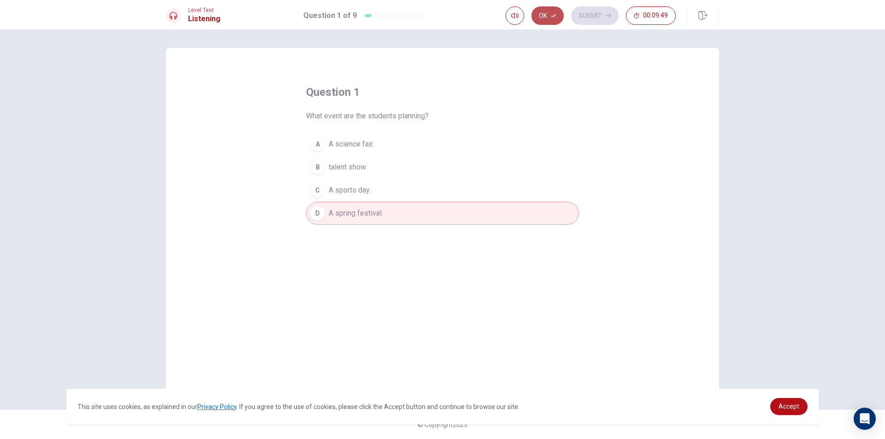
click at [549, 16] on button "Ok" at bounding box center [547, 15] width 32 height 18
click at [589, 17] on button "Submit" at bounding box center [594, 15] width 47 height 18
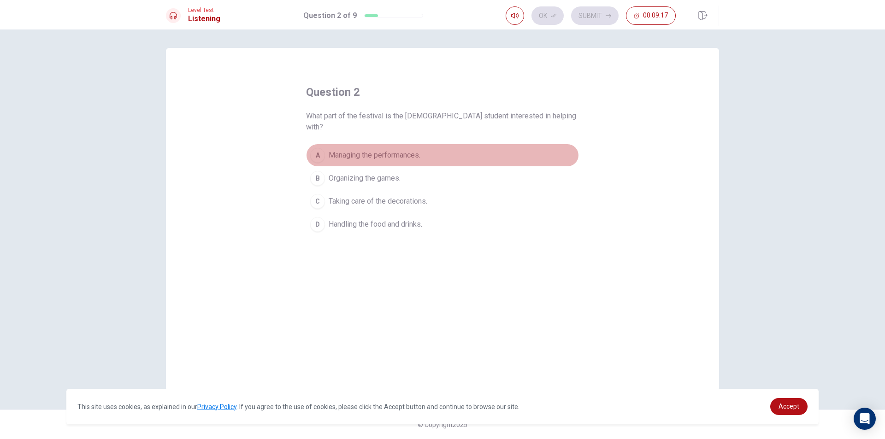
click at [394, 150] on span "Managing the performances." at bounding box center [375, 155] width 92 height 11
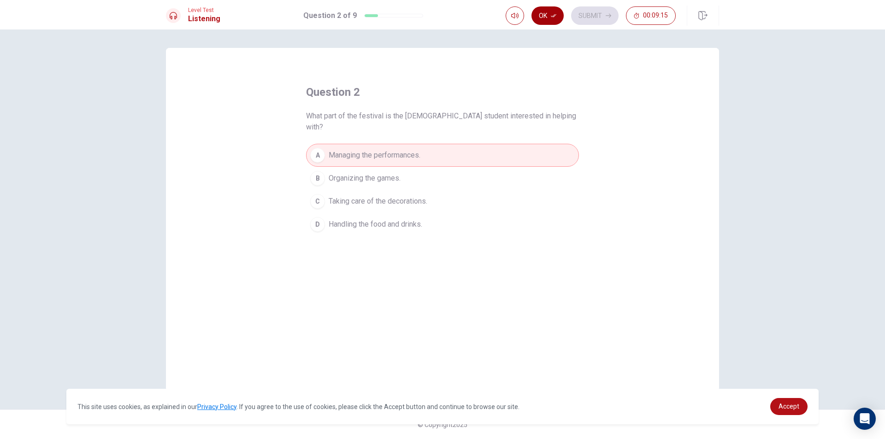
click at [542, 17] on button "Ok" at bounding box center [547, 15] width 32 height 18
click at [583, 15] on button "Submit" at bounding box center [594, 15] width 47 height 18
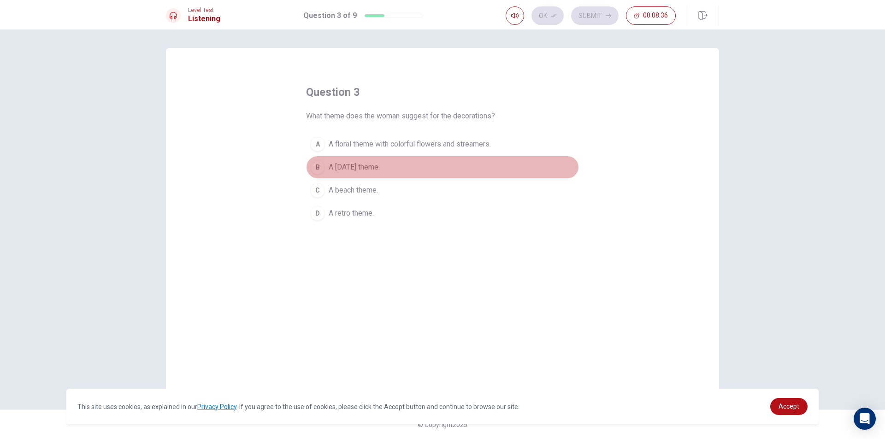
click at [380, 167] on span "A [DATE] theme." at bounding box center [354, 167] width 51 height 11
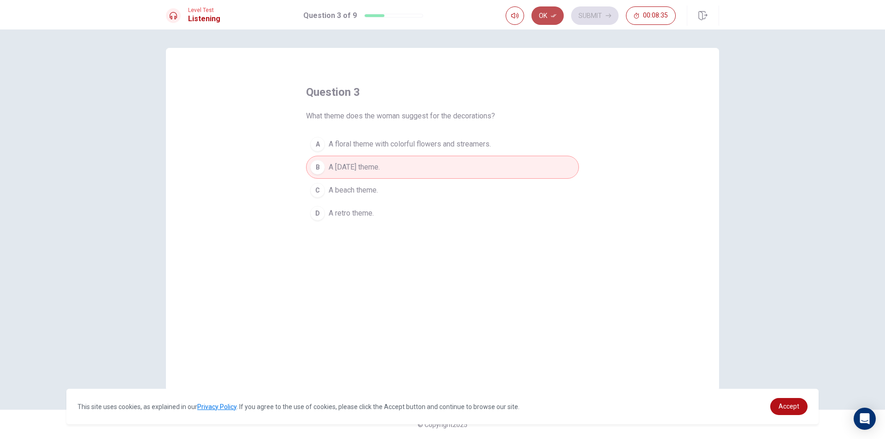
click at [551, 16] on icon "button" at bounding box center [554, 16] width 6 height 6
click at [587, 16] on button "Submit" at bounding box center [594, 15] width 47 height 18
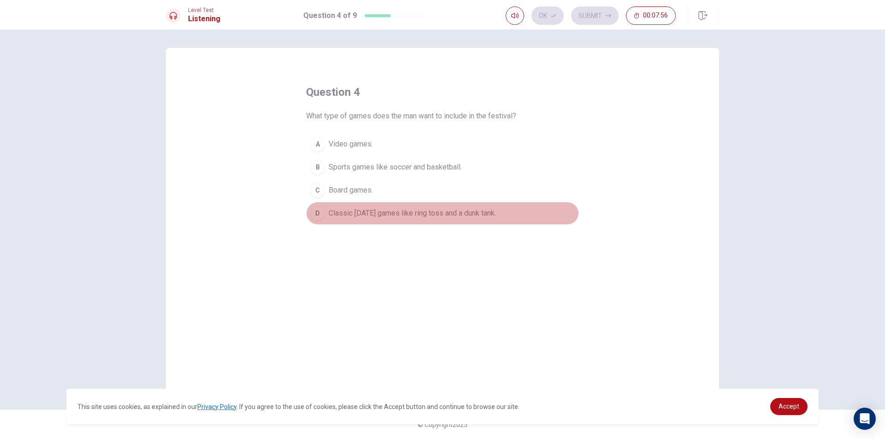
click at [320, 210] on div "D" at bounding box center [317, 213] width 15 height 15
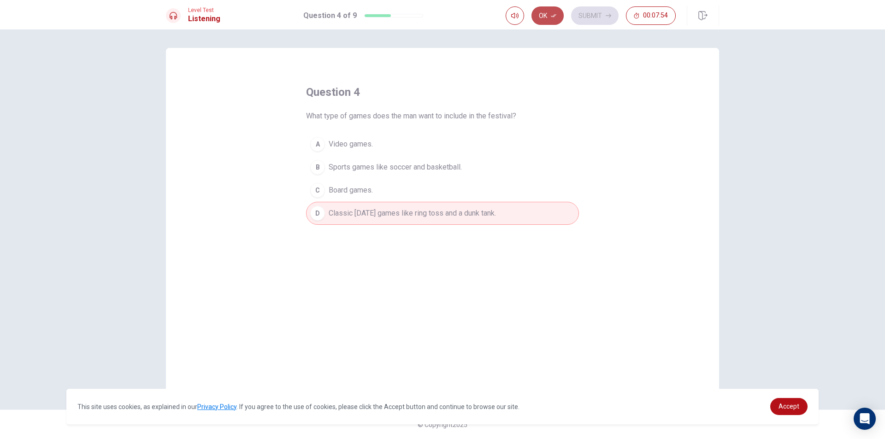
click at [554, 14] on icon "button" at bounding box center [554, 16] width 6 height 6
click at [580, 13] on button "Submit" at bounding box center [594, 15] width 47 height 18
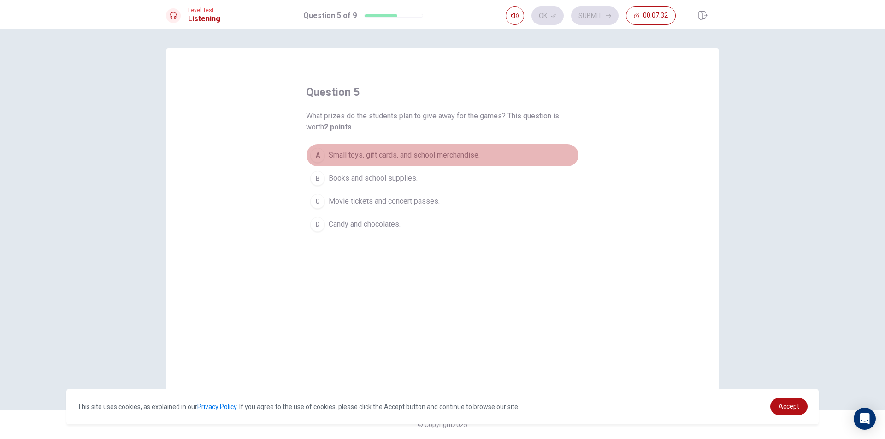
click at [342, 149] on button "A Small toys, gift cards, and school merchandise." at bounding box center [442, 155] width 273 height 23
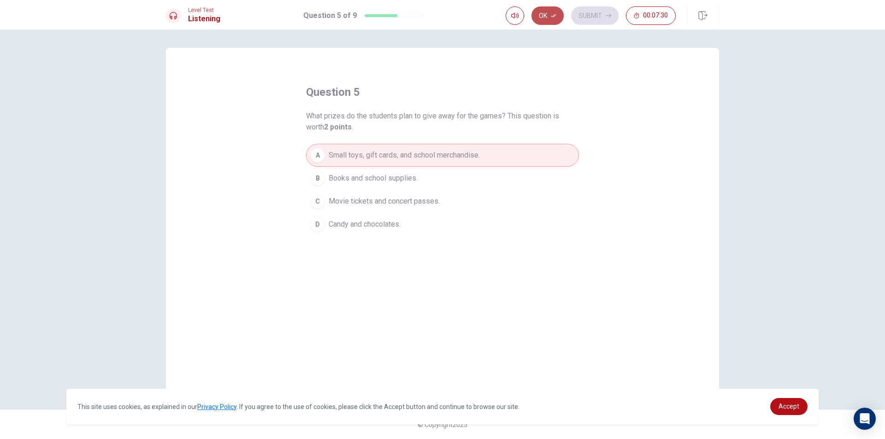
click at [554, 11] on button "Ok" at bounding box center [547, 15] width 32 height 18
click at [592, 11] on button "Submit" at bounding box center [594, 15] width 47 height 18
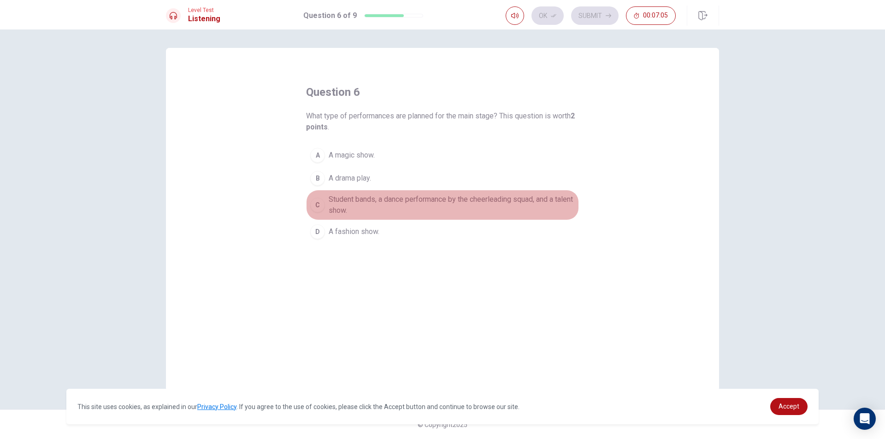
click at [388, 205] on span "Student bands, a dance performance by the cheerleading squad, and a talent show." at bounding box center [452, 205] width 246 height 22
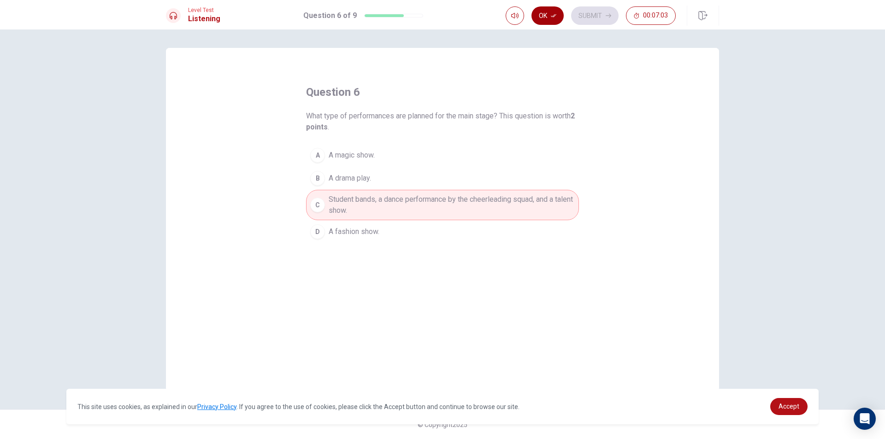
click at [548, 16] on button "Ok" at bounding box center [547, 15] width 32 height 18
click at [592, 18] on button "Submit" at bounding box center [594, 15] width 47 height 18
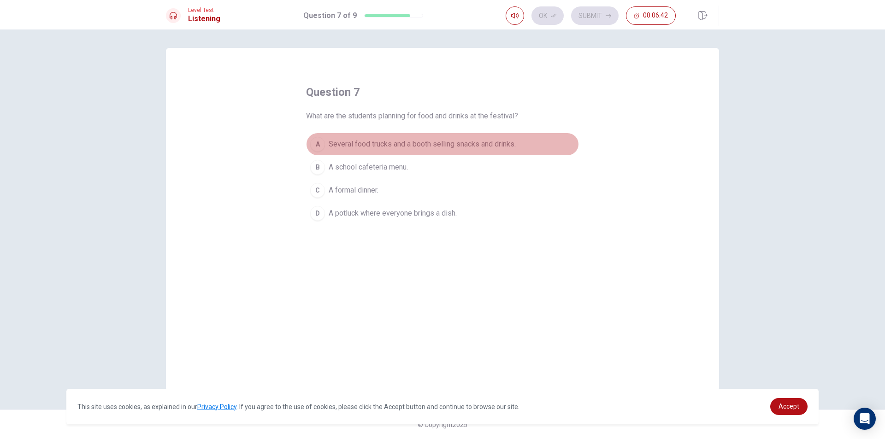
click at [408, 141] on span "Several food trucks and a booth selling snacks and drinks." at bounding box center [422, 144] width 187 height 11
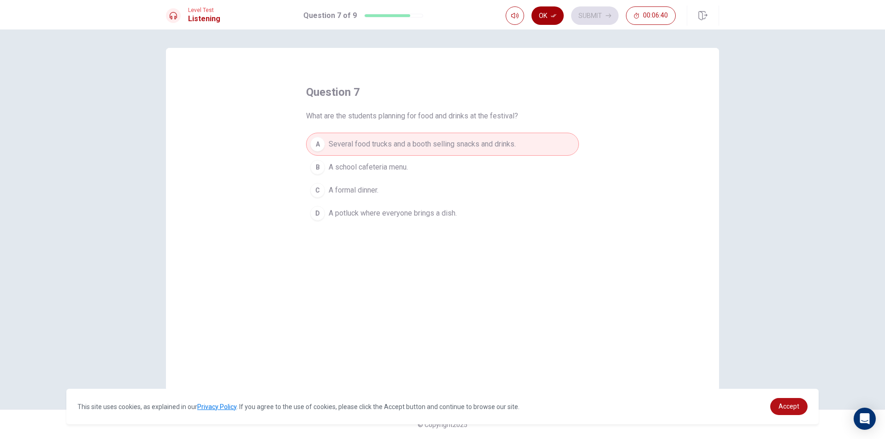
click at [556, 18] on icon "button" at bounding box center [554, 16] width 6 height 6
click at [604, 22] on button "Submit" at bounding box center [594, 15] width 47 height 18
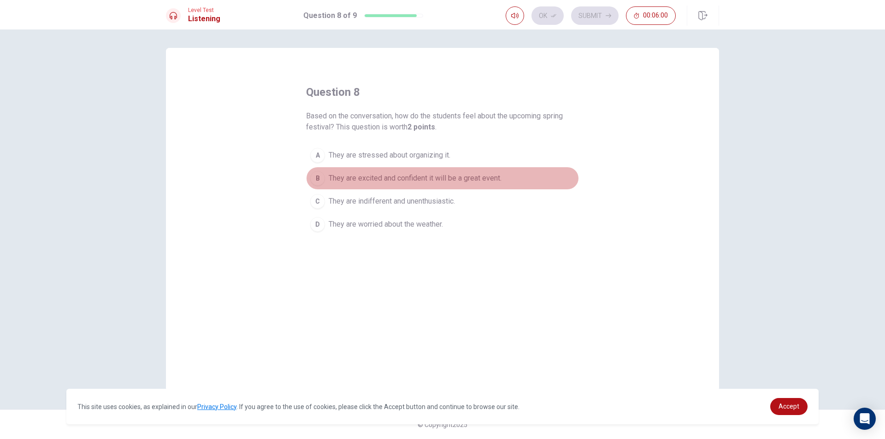
click at [317, 180] on div "B" at bounding box center [317, 178] width 15 height 15
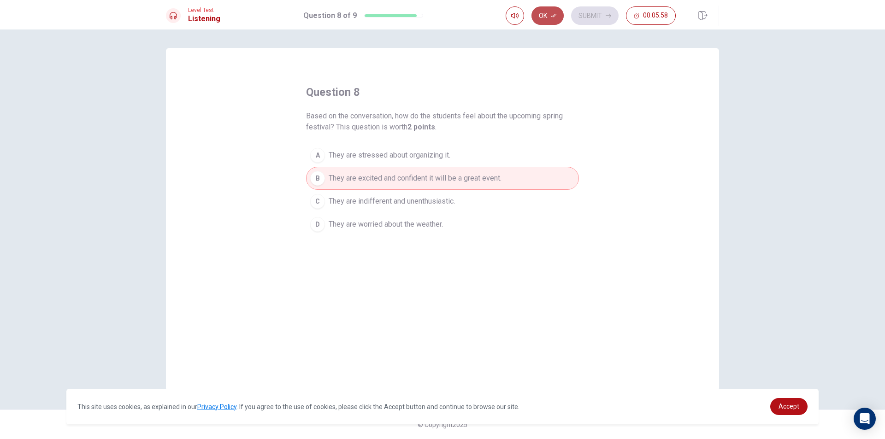
click at [551, 15] on icon "button" at bounding box center [554, 16] width 6 height 6
click at [596, 18] on button "Submit" at bounding box center [594, 15] width 47 height 18
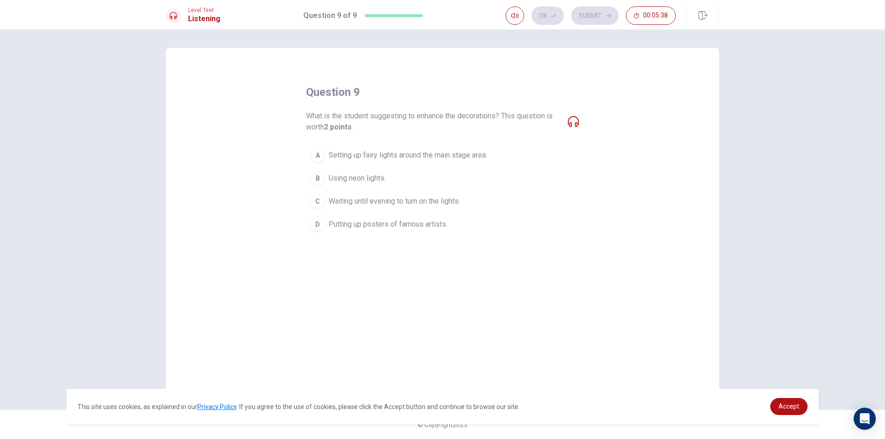
click at [578, 124] on icon at bounding box center [573, 121] width 11 height 11
click at [376, 156] on span "Setting up fairy lights around the main stage area." at bounding box center [408, 155] width 159 height 11
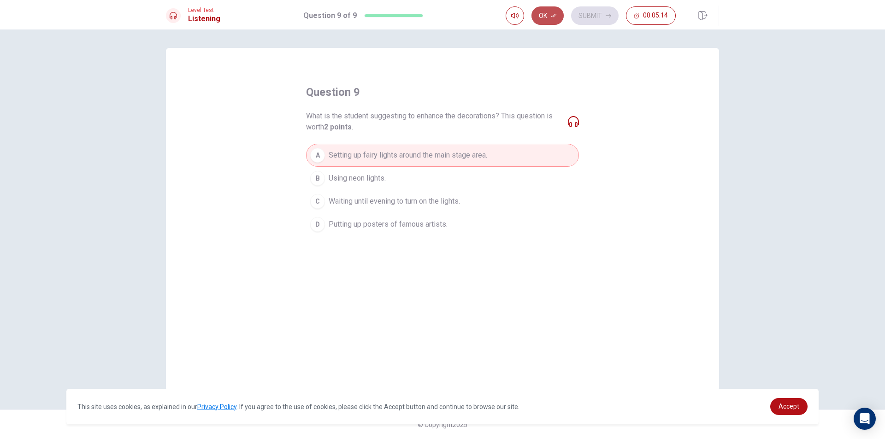
click at [547, 12] on button "Ok" at bounding box center [547, 15] width 32 height 18
click at [589, 15] on button "Submit" at bounding box center [594, 15] width 47 height 18
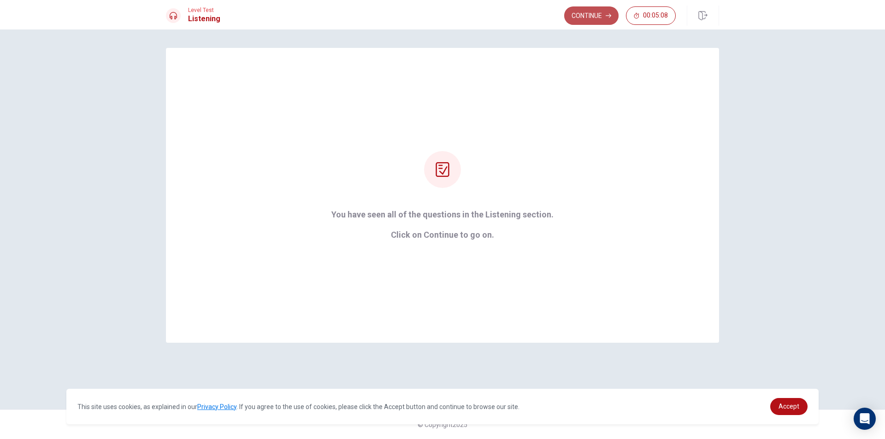
click at [590, 12] on button "Continue" at bounding box center [591, 15] width 54 height 18
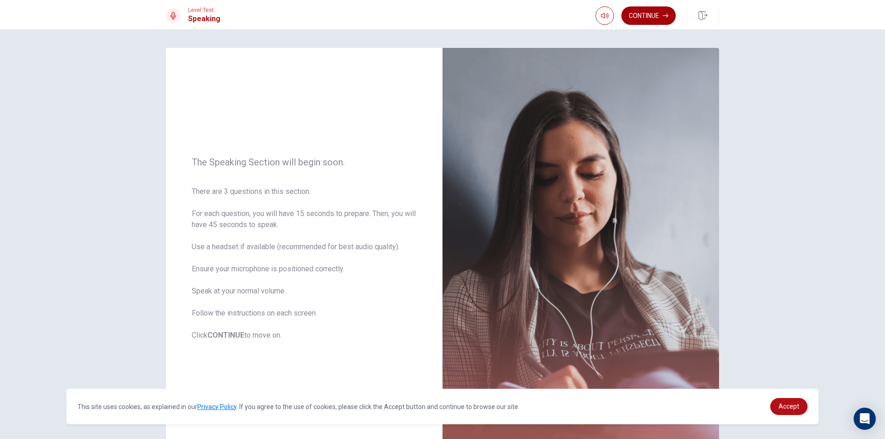
click at [643, 17] on button "Continue" at bounding box center [648, 15] width 54 height 18
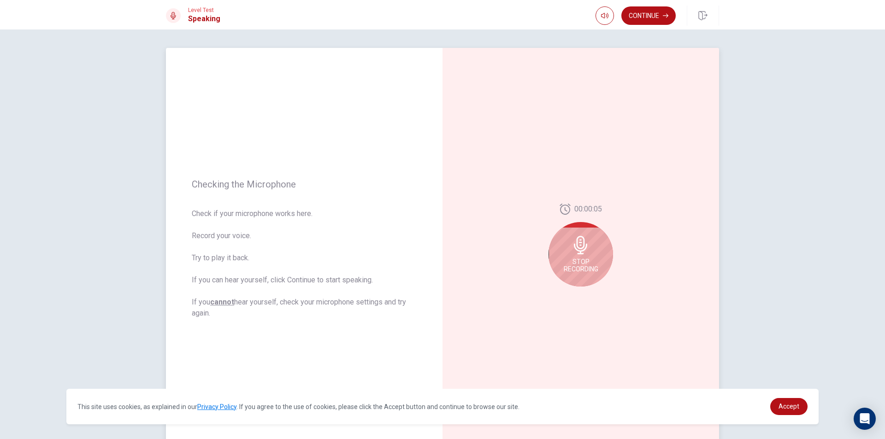
click at [579, 245] on icon at bounding box center [580, 245] width 13 height 18
click at [589, 290] on button "Play Audio" at bounding box center [590, 294] width 13 height 13
click at [579, 242] on icon at bounding box center [582, 248] width 18 height 18
click at [565, 295] on button "Record Again" at bounding box center [570, 294] width 13 height 13
click at [578, 246] on icon at bounding box center [580, 245] width 13 height 18
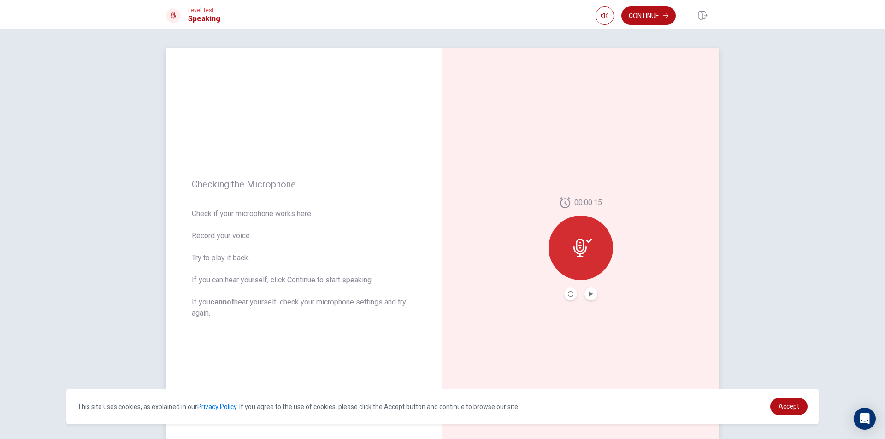
click at [565, 295] on button "Record Again" at bounding box center [570, 294] width 13 height 13
click at [583, 255] on div "Stop Recording" at bounding box center [580, 254] width 65 height 65
click at [589, 295] on icon "Play Audio" at bounding box center [591, 294] width 4 height 6
click at [573, 252] on icon at bounding box center [582, 248] width 18 height 18
click at [564, 293] on button "Record Again" at bounding box center [570, 294] width 13 height 13
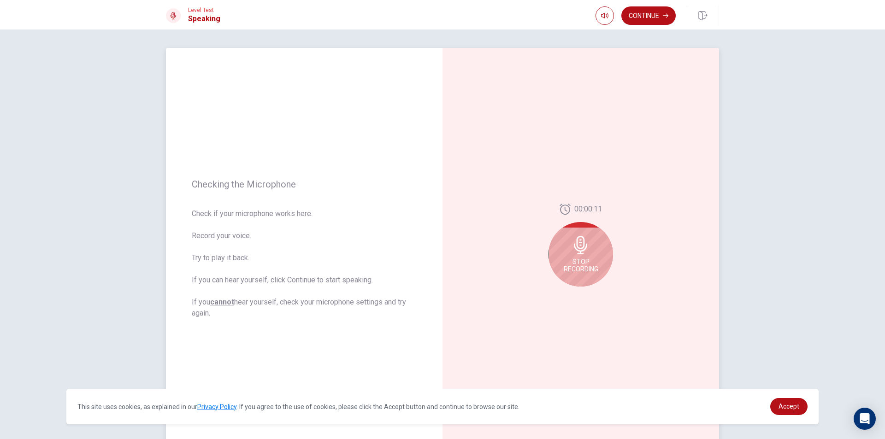
click at [667, 290] on div "00:00:11 Stop Recording" at bounding box center [580, 249] width 277 height 402
click at [593, 262] on span "Stop Recording" at bounding box center [581, 265] width 35 height 15
click at [585, 295] on button "Play Audio" at bounding box center [590, 294] width 13 height 13
click at [642, 18] on button "Continue" at bounding box center [648, 15] width 54 height 18
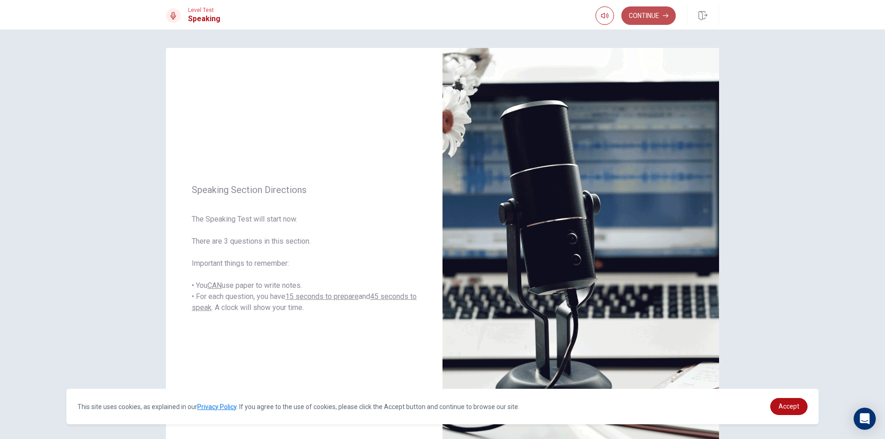
click at [660, 18] on button "Continue" at bounding box center [648, 15] width 54 height 18
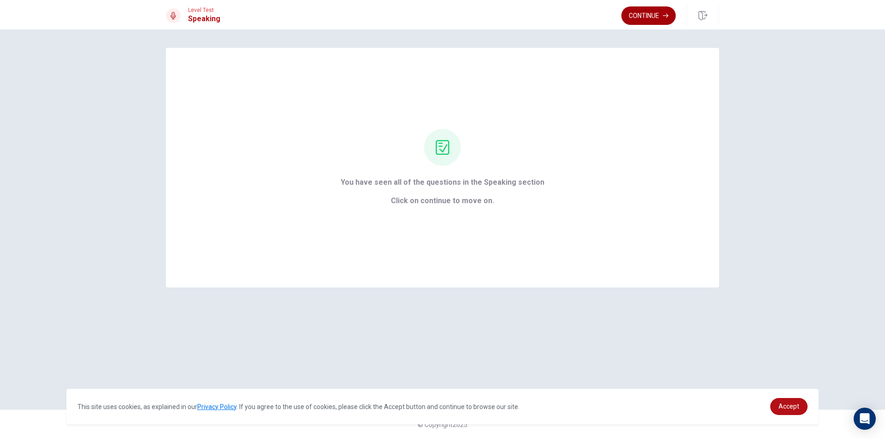
click at [651, 13] on button "Continue" at bounding box center [648, 15] width 54 height 18
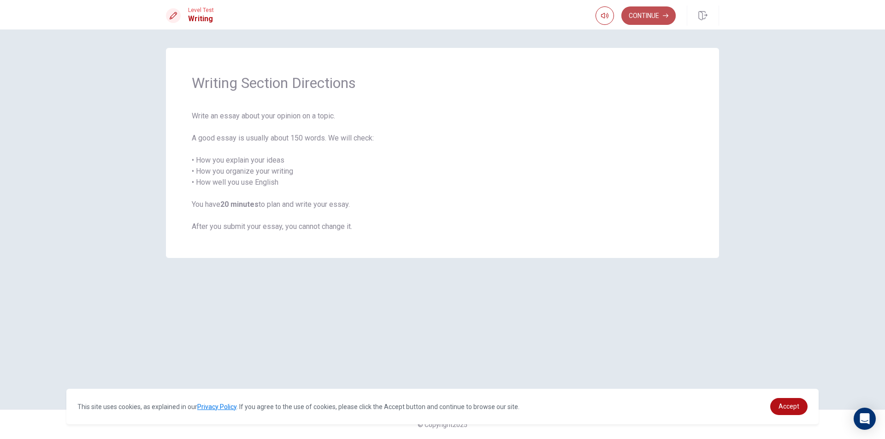
click at [658, 12] on button "Continue" at bounding box center [648, 15] width 54 height 18
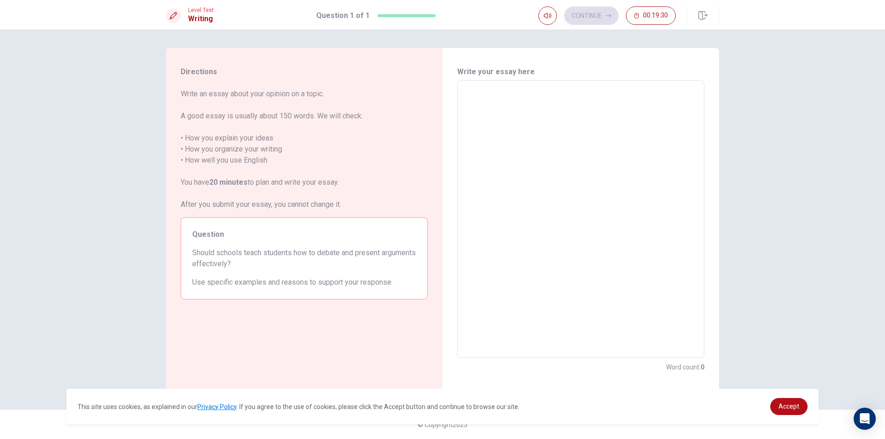
click at [508, 106] on textarea at bounding box center [581, 219] width 234 height 263
type textarea "o"
type textarea "x"
type textarea "on"
type textarea "x"
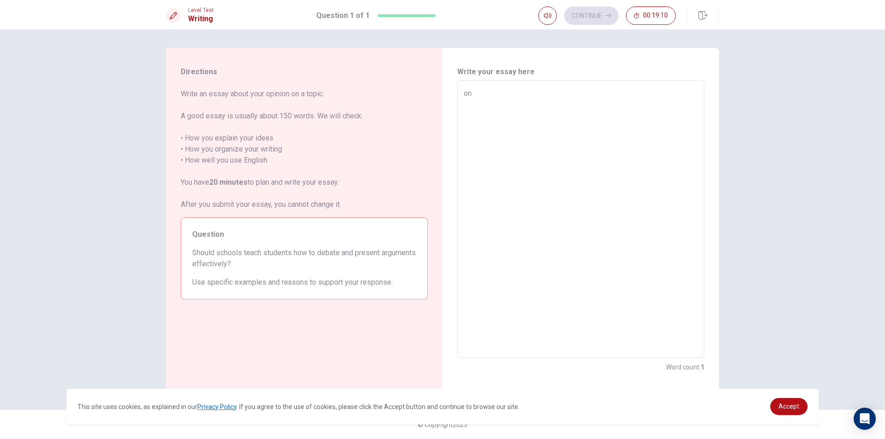
type textarea "on"
type textarea "x"
type textarea "on m"
type textarea "x"
type textarea "on my"
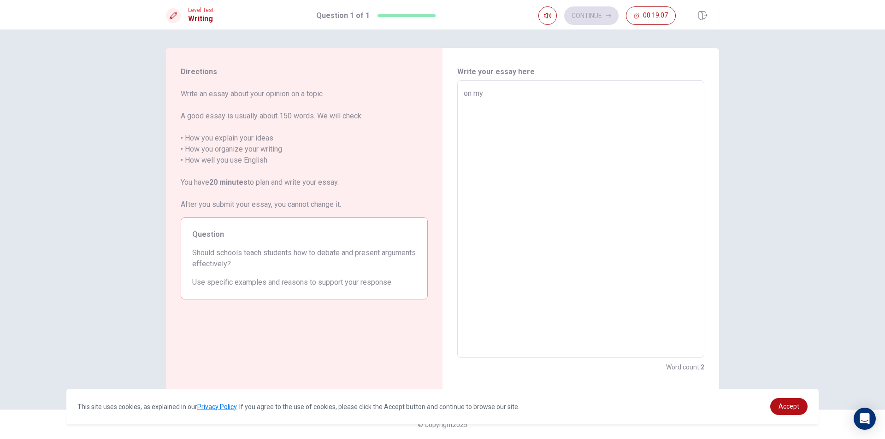
type textarea "x"
type textarea "on my"
type textarea "x"
type textarea "on my o"
type textarea "x"
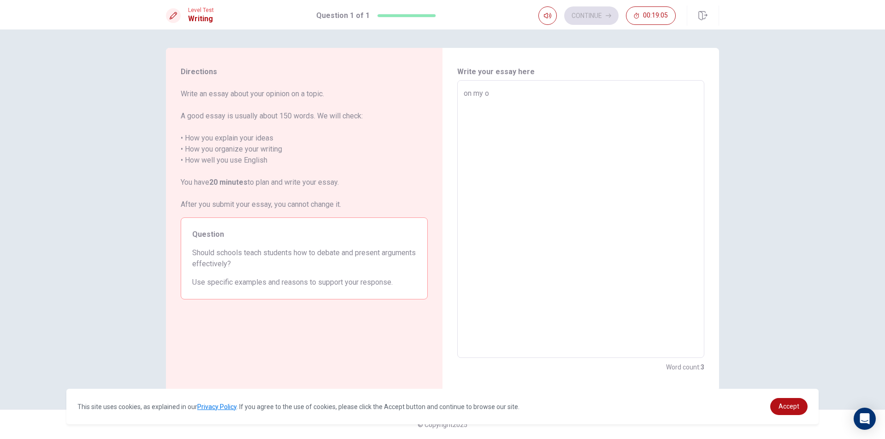
type textarea "on my"
type textarea "x"
type textarea "on my"
type textarea "x"
type textarea "on m"
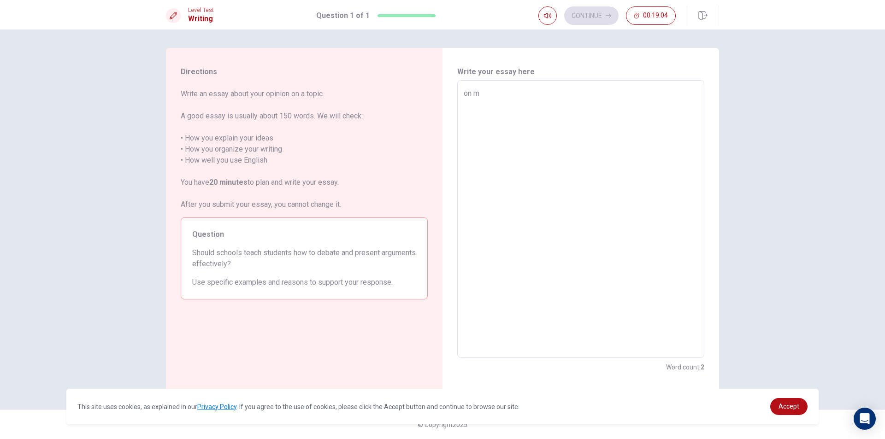
type textarea "x"
type textarea "on"
type textarea "x"
type textarea "on"
type textarea "x"
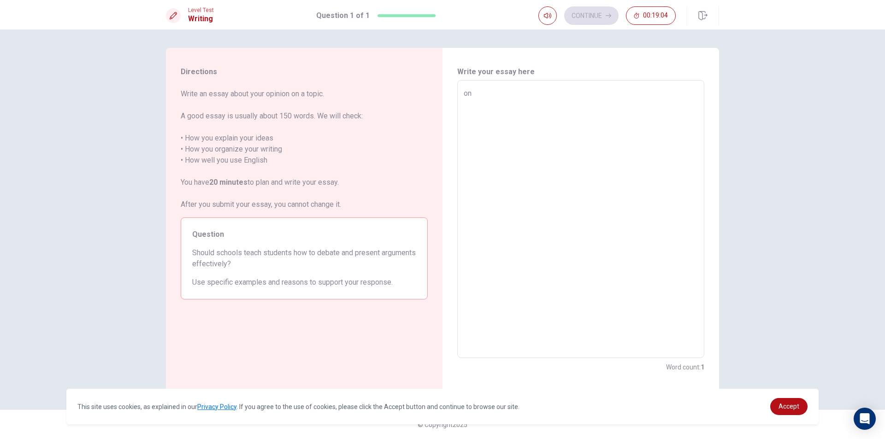
type textarea "o"
type textarea "x"
type textarea "น"
type textarea "x"
type textarea "น"
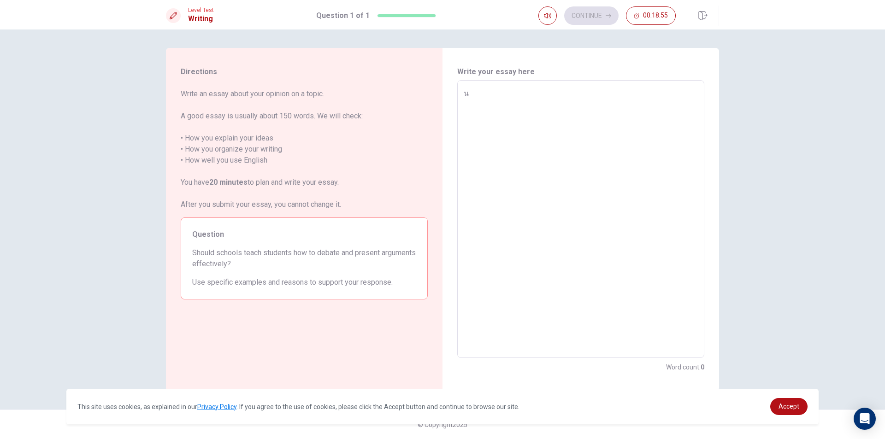
type textarea "x"
type textarea "m"
type textarea "x"
type textarea "0"
type textarea "x"
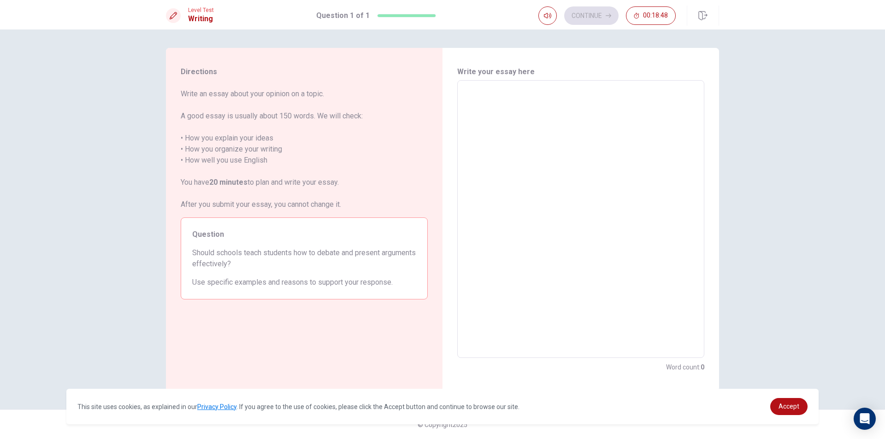
type textarea "o"
type textarea "x"
type textarea "on"
type textarea "x"
type textarea "on"
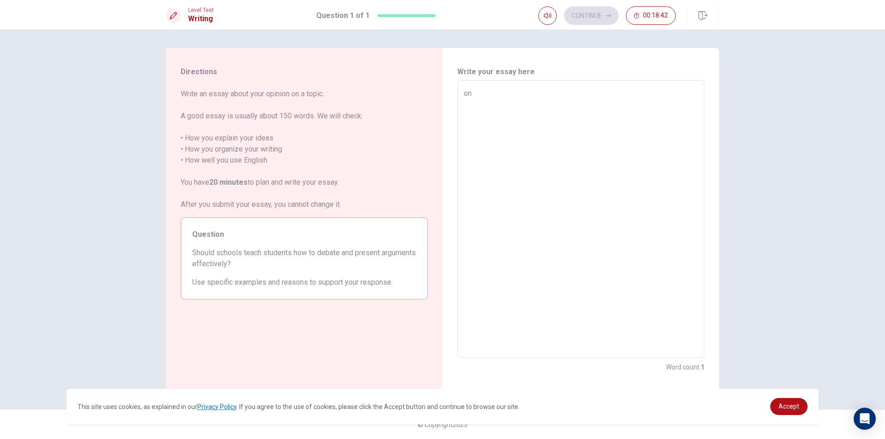
type textarea "x"
type textarea "on m"
type textarea "x"
type textarea "on my"
type textarea "x"
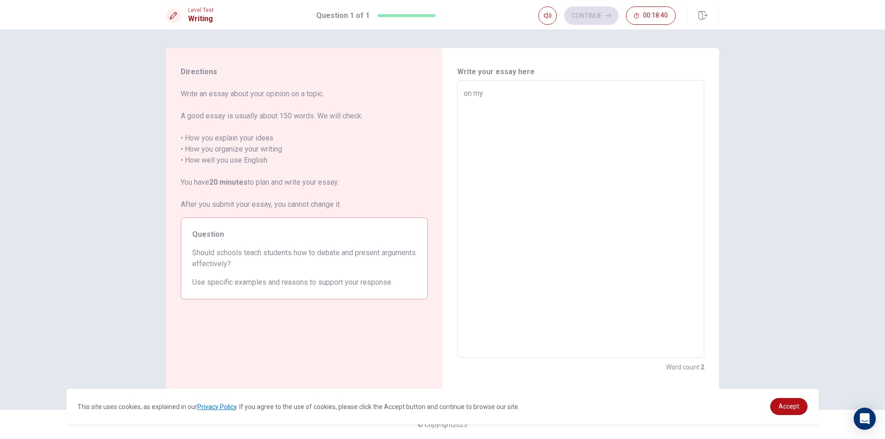
type textarea "on my"
type textarea "x"
type textarea "on my o"
type textarea "x"
type textarea "on my op"
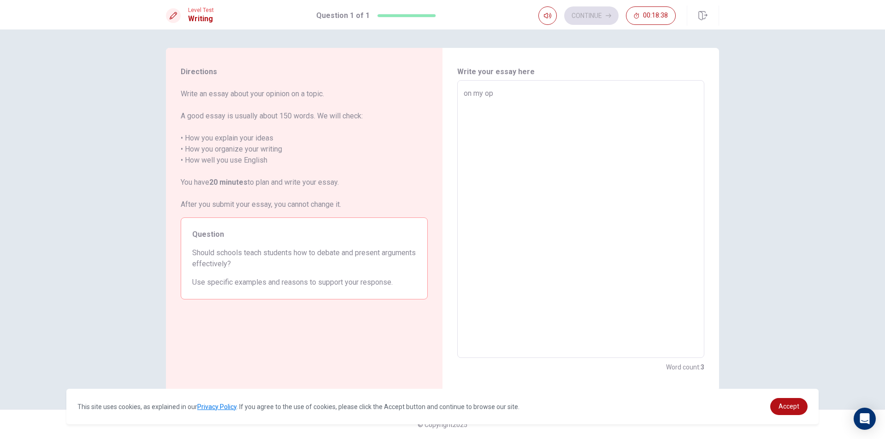
type textarea "x"
type textarea "on my opi"
type textarea "x"
type textarea "on my opin"
type textarea "x"
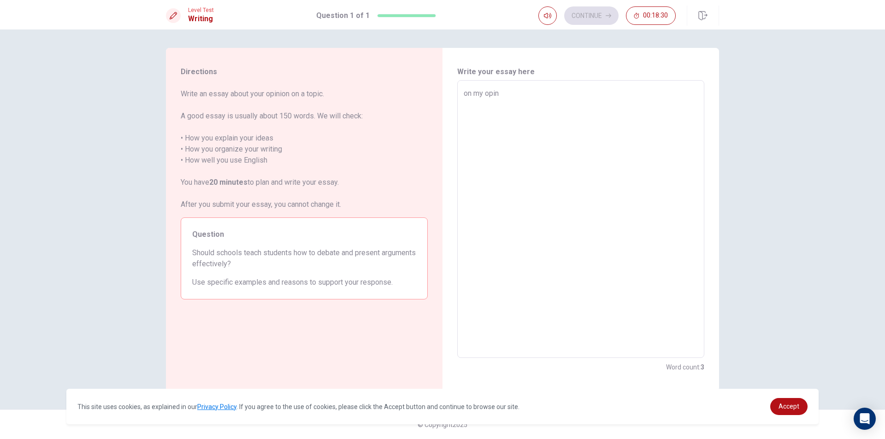
type textarea "on my opini"
type textarea "x"
type textarea "on my opinio"
type textarea "x"
type textarea "on my opinion"
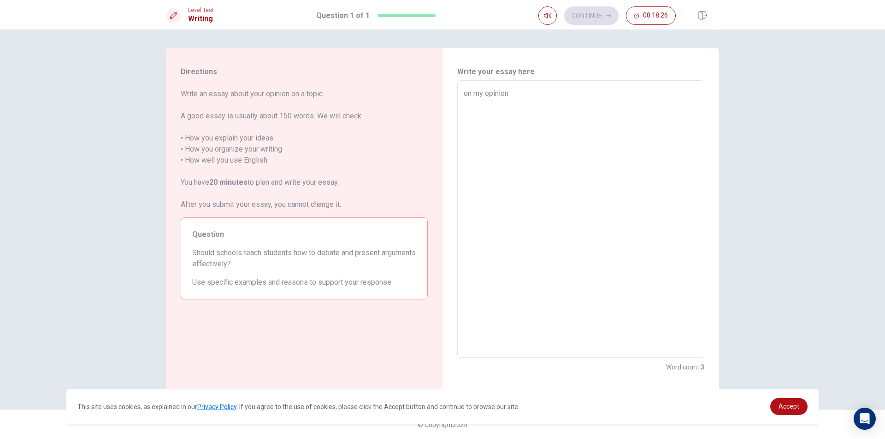
type textarea "x"
type textarea "on my opinion"
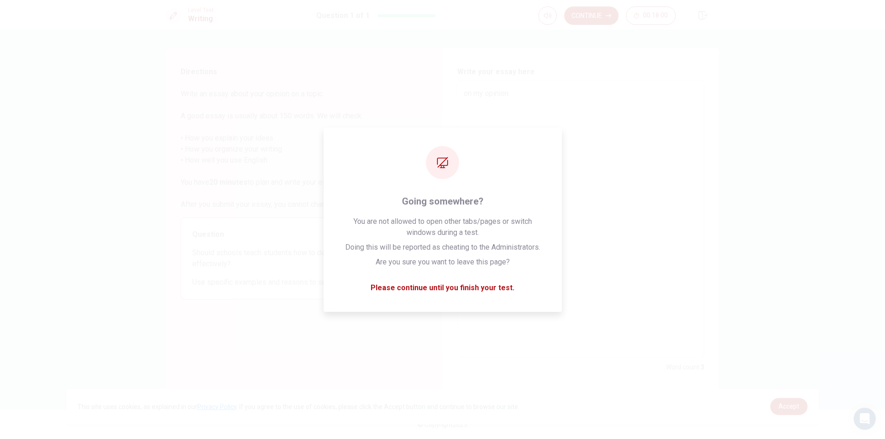
type textarea "x"
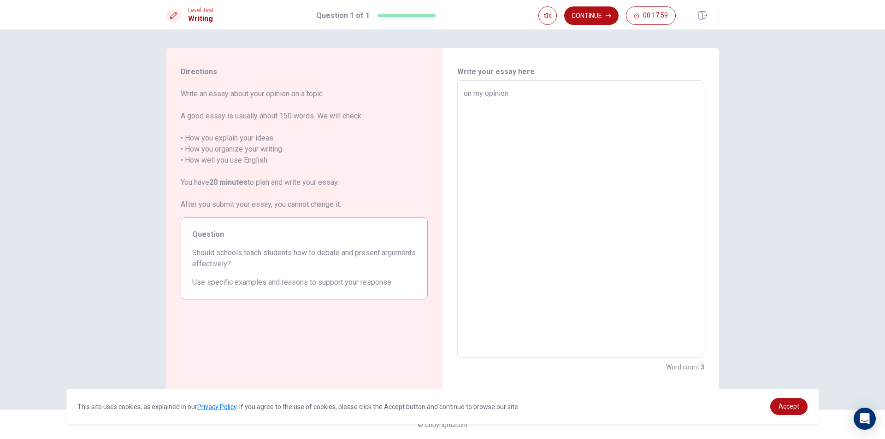
type textarea "on my opinion"
click at [467, 94] on textarea "on my opinion" at bounding box center [581, 219] width 234 height 263
type textarea "x"
type textarea "n my opinion"
type textarea "x"
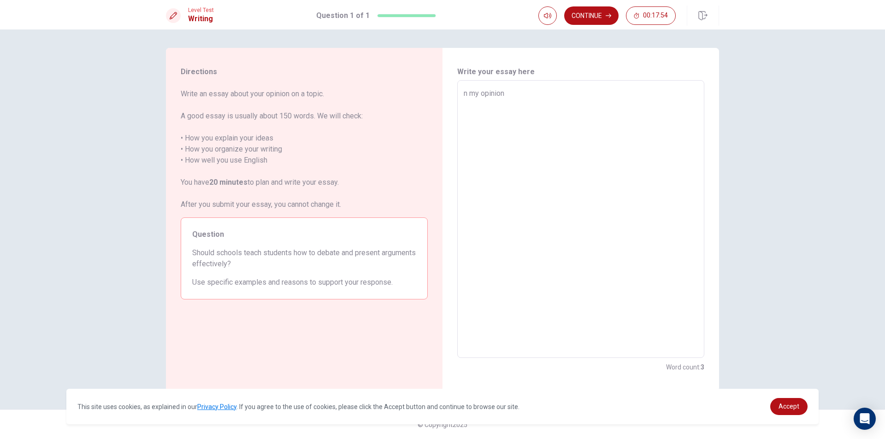
type textarea "in my opinion"
click at [520, 91] on textarea "in my opinion" at bounding box center [581, 219] width 234 height 263
click at [464, 96] on textarea "in my opinion" at bounding box center [581, 219] width 234 height 263
click at [465, 93] on textarea "in my opinion" at bounding box center [581, 219] width 234 height 263
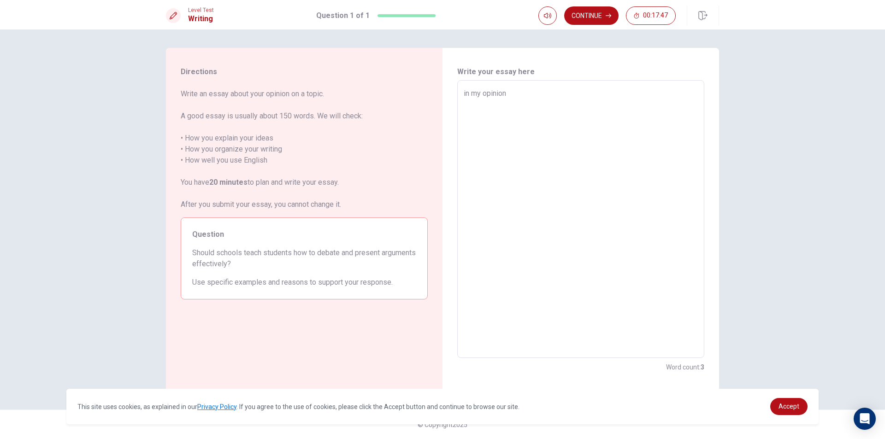
type textarea "x"
type textarea "n my opinion"
type textarea "x"
type textarea "In my opinion"
type textarea "x"
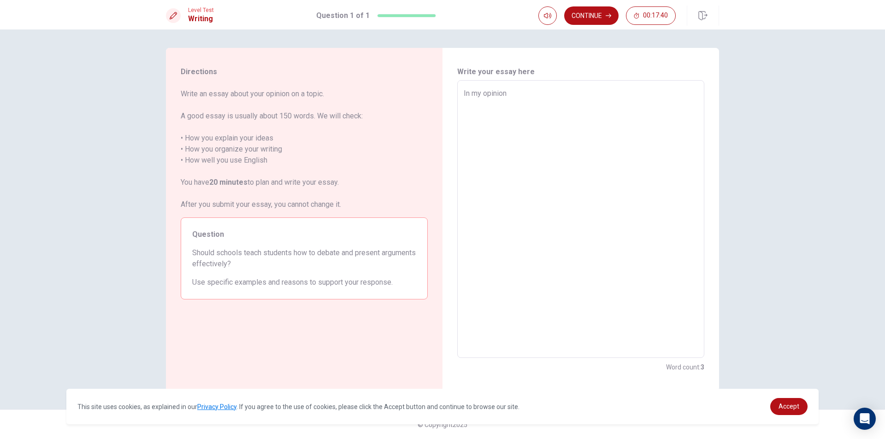
click at [520, 95] on textarea "In my opinion" at bounding box center [581, 219] width 234 height 263
type textarea "In my opinion"
type textarea "x"
type textarea "In my opinion"
type textarea "x"
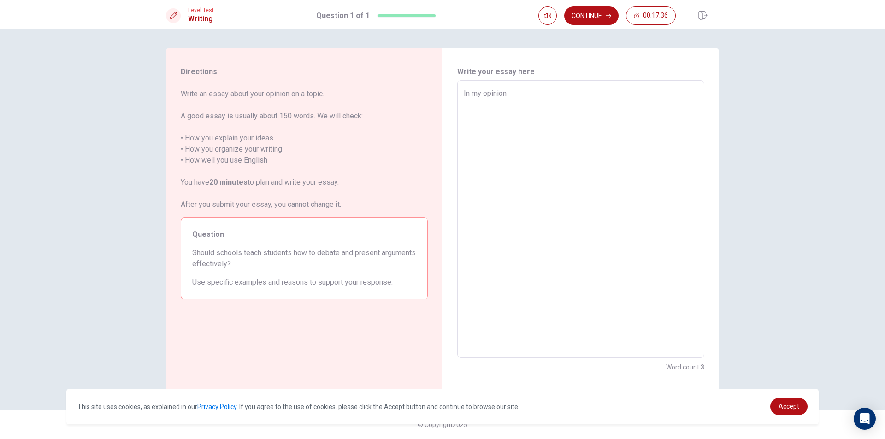
type textarea "In my opinion i"
type textarea "x"
type textarea "In my opinion i"
type textarea "x"
type textarea "In my opinion i t"
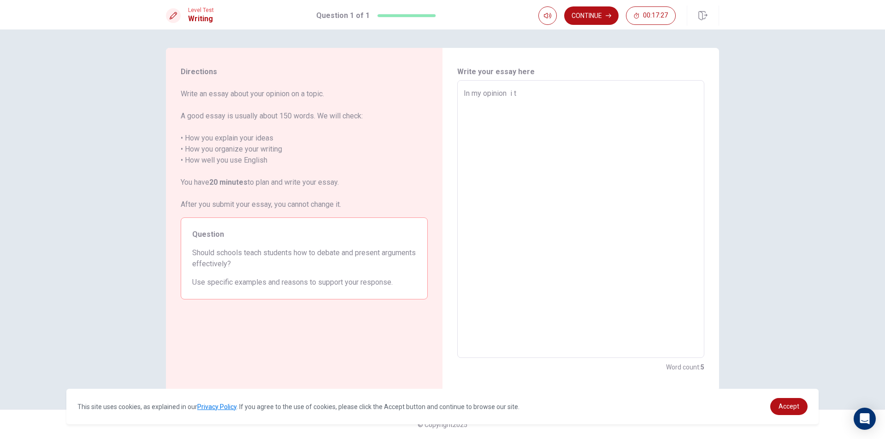
type textarea "x"
type textarea "In my opinion i th"
type textarea "x"
type textarea "In my opinion i thi"
type textarea "x"
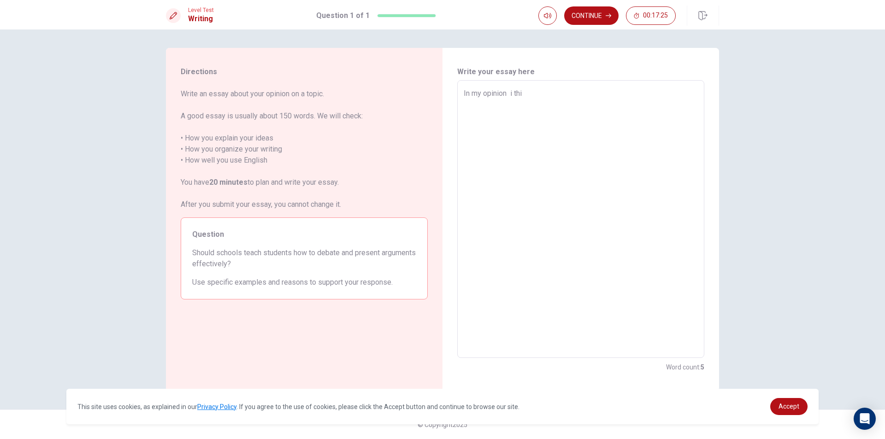
type textarea "In my opinion i thin"
type textarea "x"
type textarea "In my opinion i think"
type textarea "x"
type textarea "In my opinion i think"
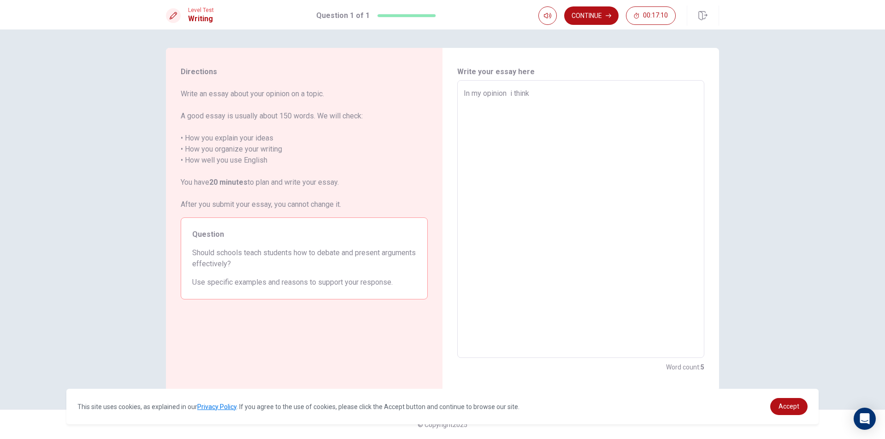
type textarea "x"
type textarea "In my opinion i think t"
type textarea "x"
type textarea "In my opinion i think"
type textarea "x"
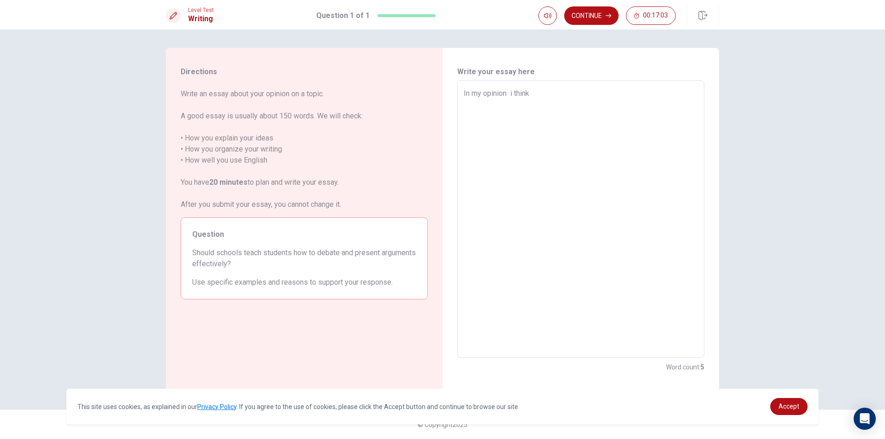
type textarea "In my opinion i think t"
type textarea "x"
type textarea "In my opinion i think th"
type textarea "x"
type textarea "In my opinion i think the"
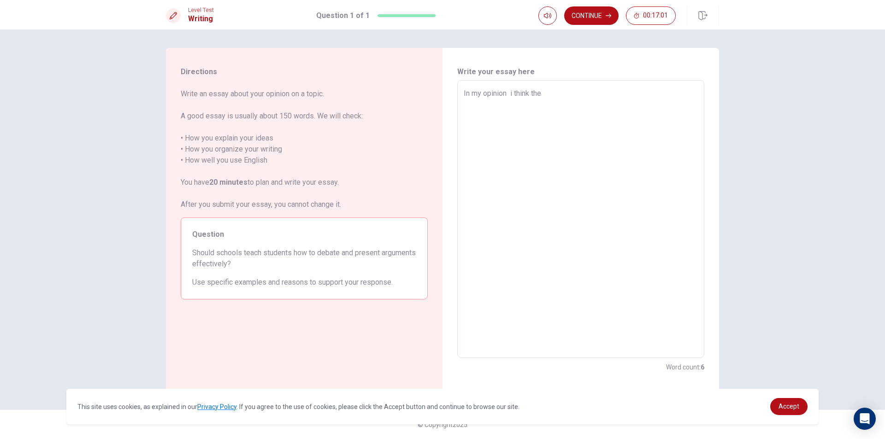
type textarea "x"
type textarea "In my opinion i think the"
type textarea "x"
type textarea "In my opinion i think the s"
type textarea "x"
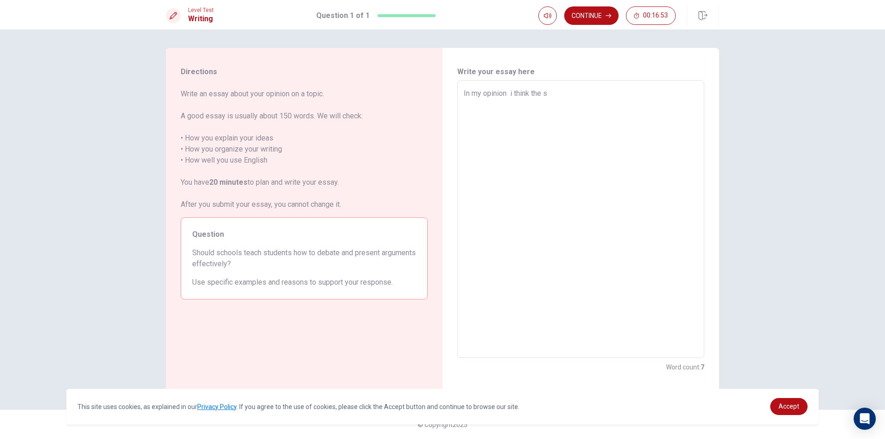
type textarea "In my opinion i think the sc"
type textarea "x"
type textarea "In my opinion i think the sch"
type textarea "x"
type textarea "In my opinion i think the scho"
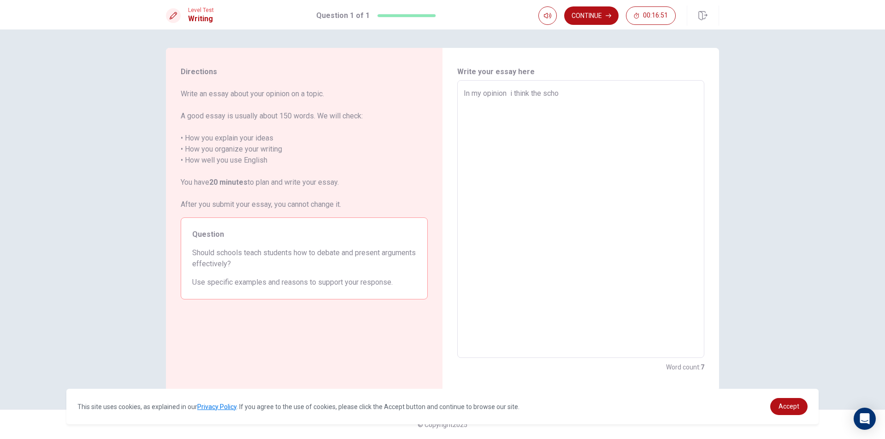
type textarea "x"
type textarea "In my opinion i think the schoo"
type textarea "x"
type textarea "In my opinion i think the school"
type textarea "x"
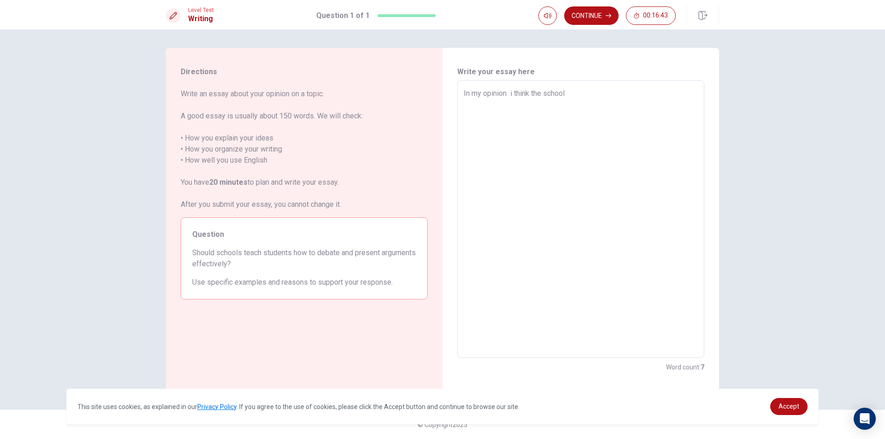
type textarea "In my opinion i think the school"
type textarea "x"
type textarea "In my opinion i think the school s"
type textarea "x"
type textarea "In my opinion i think the school sh"
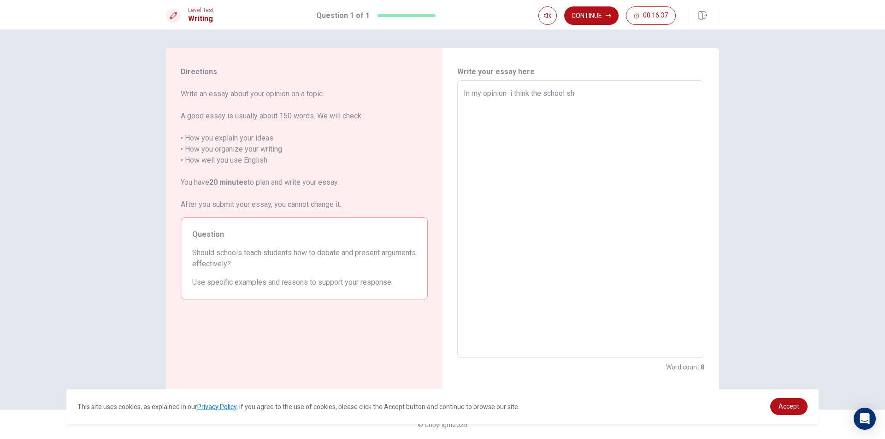
type textarea "x"
type textarea "In my opinion i think the school sho"
type textarea "x"
type textarea "In my opinion i think the school shou"
type textarea "x"
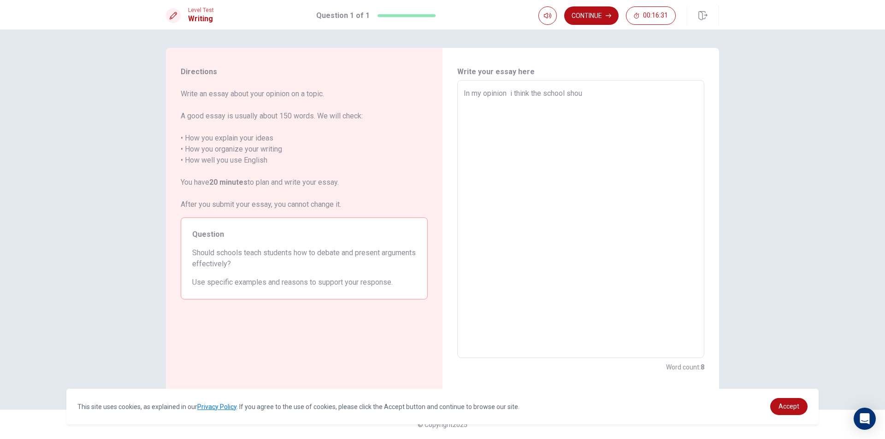
type textarea "In my opinion i think the school shoul"
type textarea "x"
type textarea "In my opinion i think the school should"
type textarea "x"
type textarea "In my opinion i think the school should"
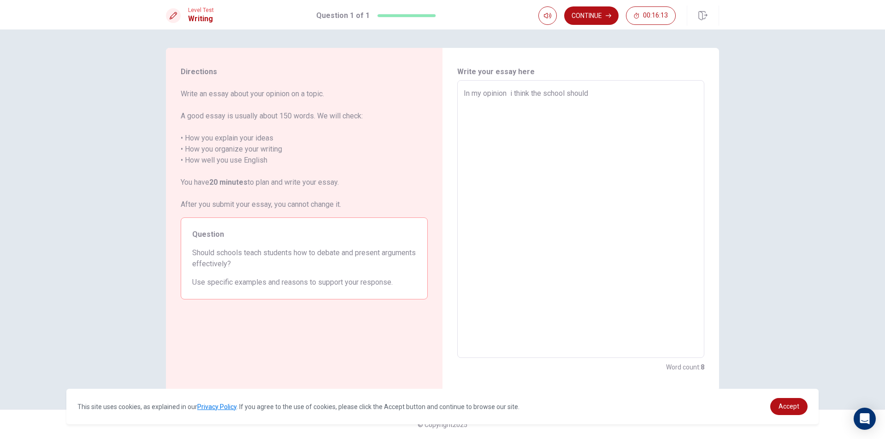
type textarea "x"
type textarea "In my opinion i think the school should t"
type textarea "x"
type textarea "In my opinion i think the school should th"
type textarea "x"
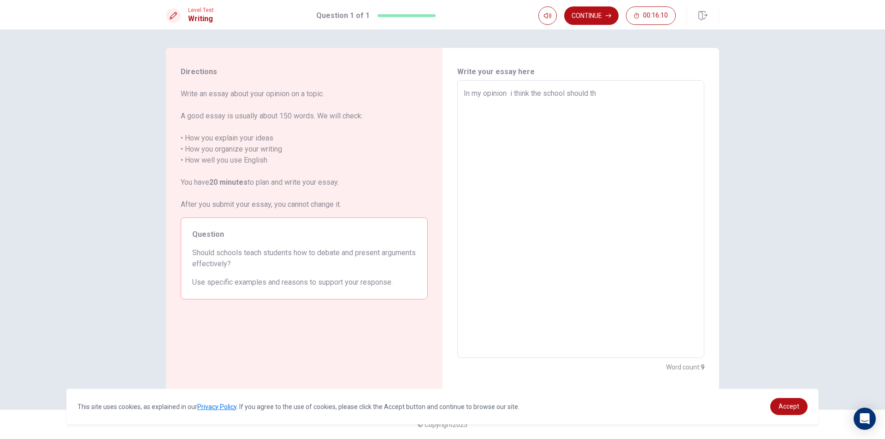
type textarea "In my opinion i think the school should the"
type textarea "x"
type textarea "In my opinion i think the school should th"
type textarea "x"
type textarea "In my opinion i think the school should t"
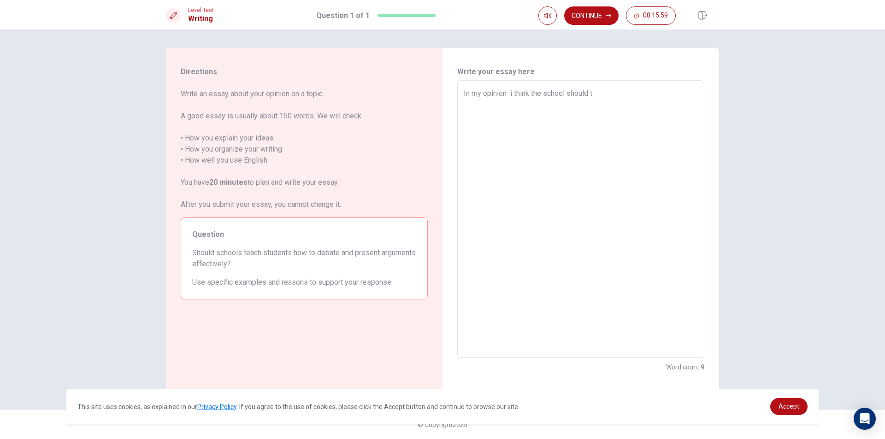
type textarea "x"
type textarea "In my opinion i think the school should"
type textarea "x"
type textarea "In my opinion i think the school should t"
type textarea "x"
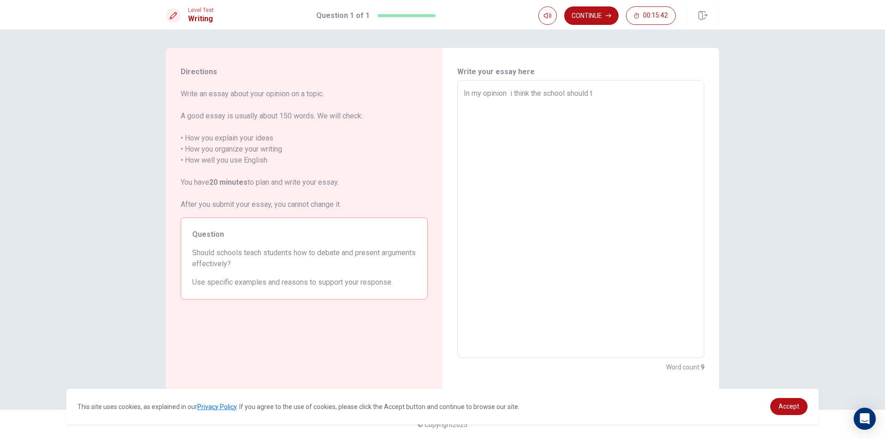
type textarea "In my opinion i think the school should te"
type textarea "x"
type textarea "In my opinion i think the school should tea"
type textarea "x"
type textarea "In my opinion i think the school should teac"
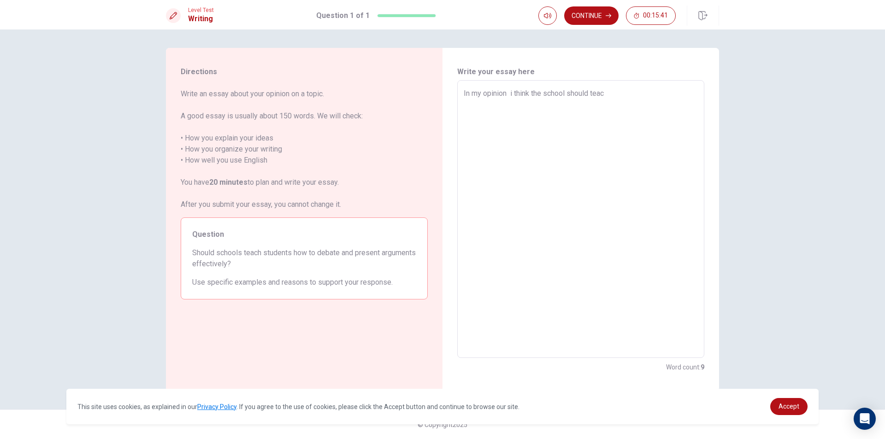
type textarea "x"
type textarea "In my opinion i think the school should teach"
type textarea "x"
type textarea "In my opinion i think the school should teach"
type textarea "x"
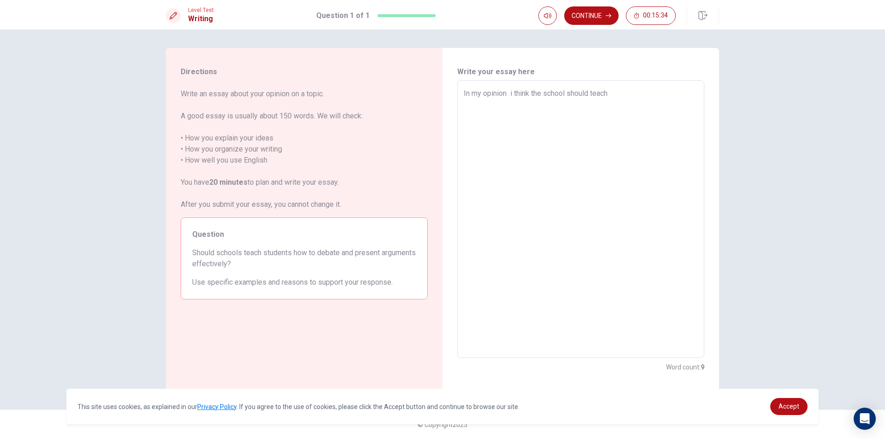
type textarea "In my opinion i think the school should teach t"
type textarea "x"
type textarea "In my opinion i think the school should teach th"
type textarea "x"
type textarea "In my opinion i think the school should teach the"
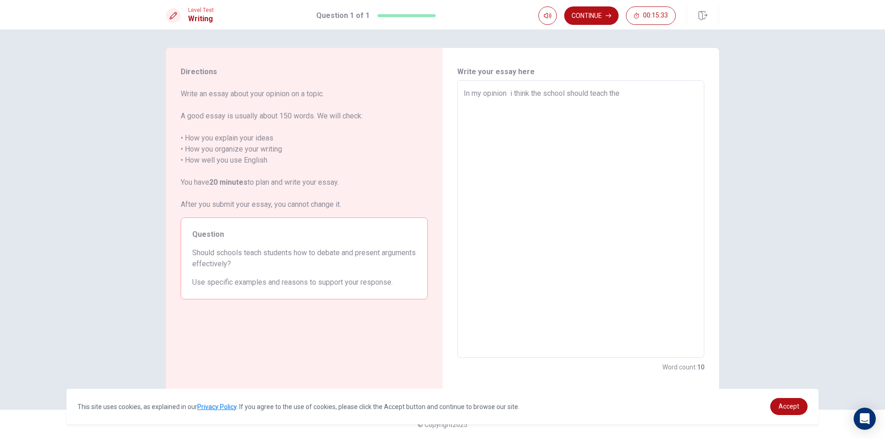
type textarea "x"
type textarea "In my opinion i think the school should teach the"
type textarea "x"
type textarea "In my opinion i think the school should teach the s"
type textarea "x"
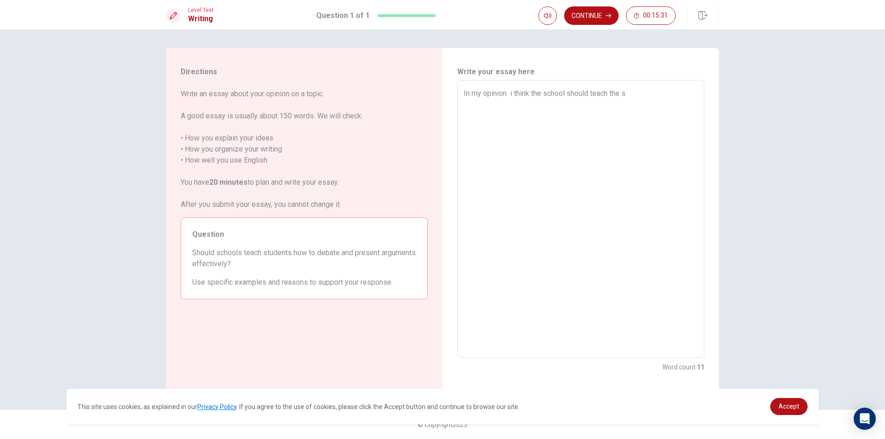
type textarea "In my opinion i think the school should teach the st"
type textarea "x"
type textarea "In my opinion i think the school should teach the stu"
type textarea "x"
type textarea "In my opinion i think the school should teach the stud"
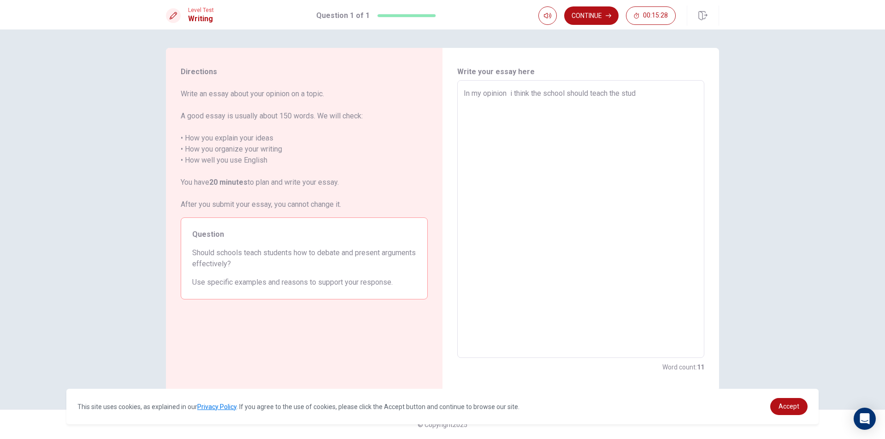
type textarea "x"
type textarea "In my opinion i think the school should teach the studE"
type textarea "x"
type textarea "In my opinion i think the school should teach the studEn"
type textarea "x"
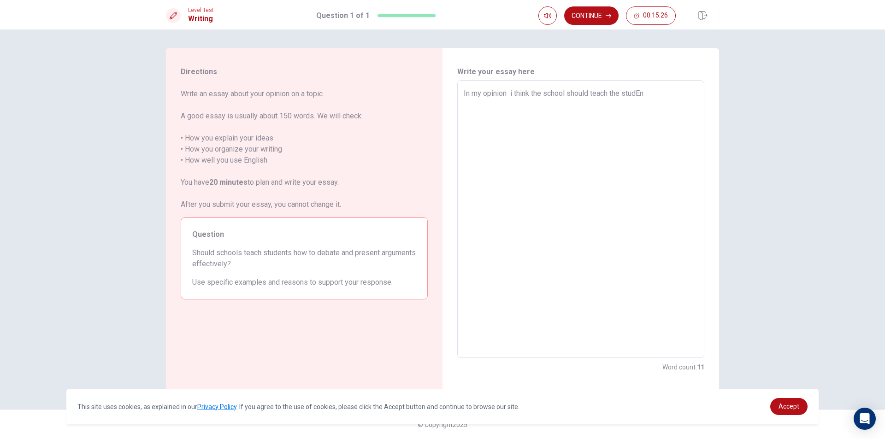
type textarea "In my opinion i think the school should teach the studEnt"
type textarea "x"
type textarea "In my opinion i think the school should teach the studEntb"
type textarea "x"
type textarea "In my opinion i think the school should teach the studEnt"
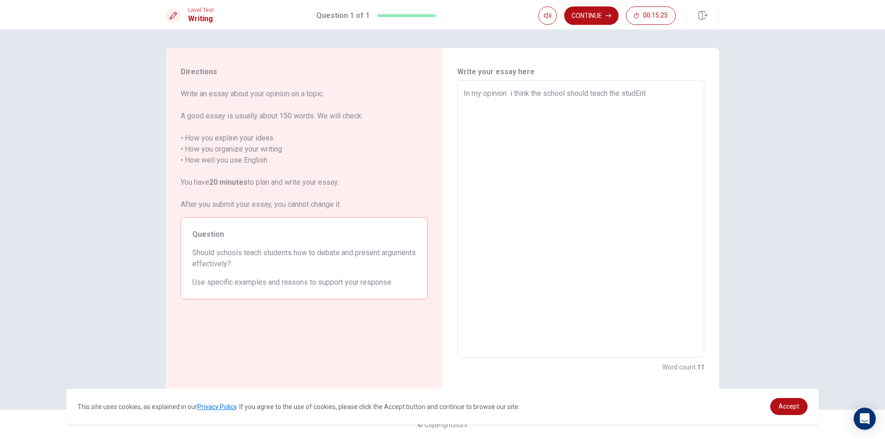
type textarea "x"
type textarea "In my opinion i think the school should teach the studEn"
type textarea "x"
type textarea "In my opinion i think the school should teach the studE"
type textarea "x"
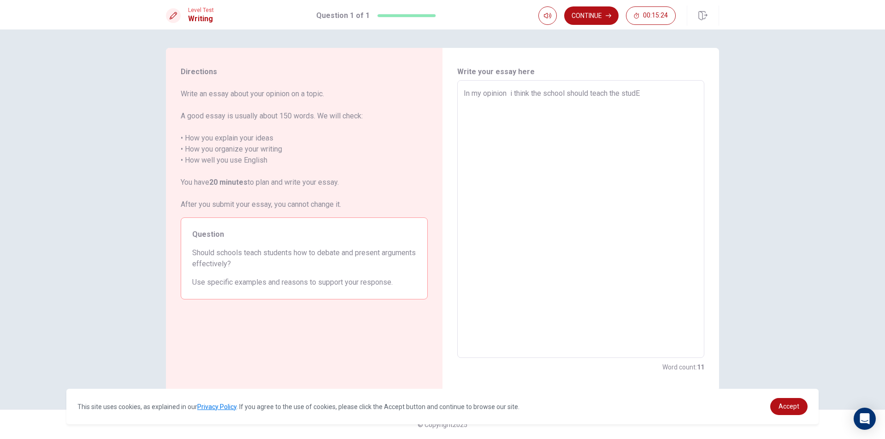
type textarea "In my opinion i think the school should teach the stud"
type textarea "x"
type textarea "In my opinion i think the school should teach the stude"
type textarea "x"
type textarea "In my opinion i think the school should teach the studen"
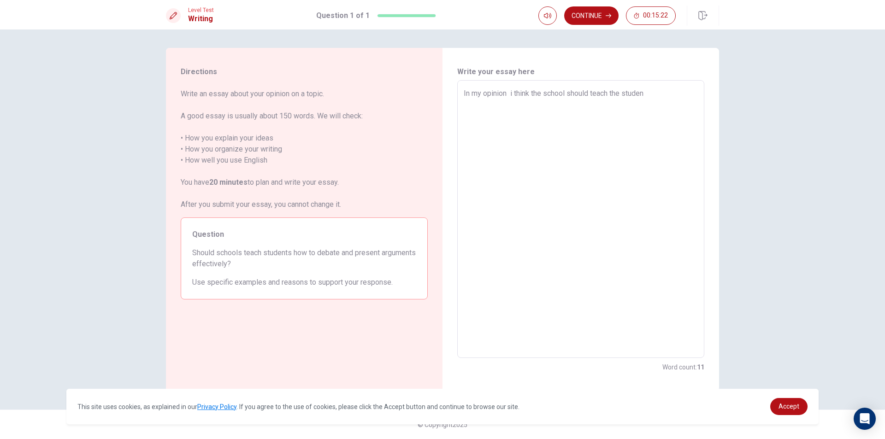
type textarea "x"
type textarea "In my opinion i think the school should teach the student"
type textarea "x"
type textarea "In my opinion i think the school should teach the student"
type textarea "x"
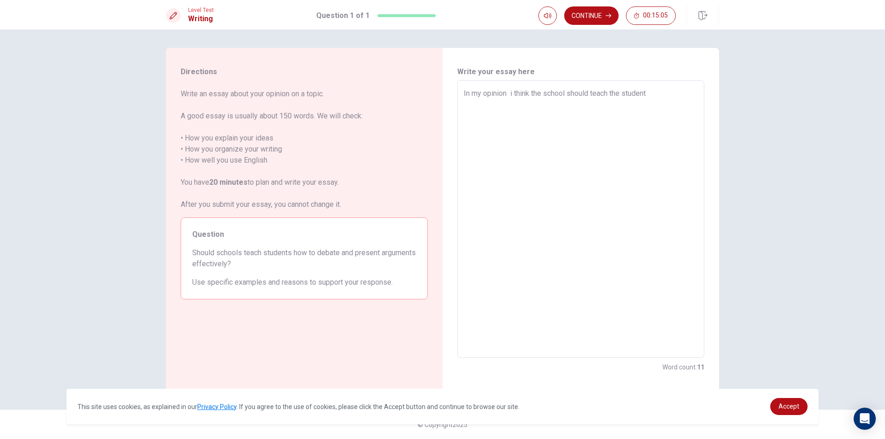
type textarea "In my opinion i think the school should teach the student t"
type textarea "x"
type textarea "In my opinion i think the school should teach the student tp"
type textarea "x"
click at [471, 102] on textarea "In my opinion i think the school should teach the student practicing to debete" at bounding box center [581, 219] width 234 height 263
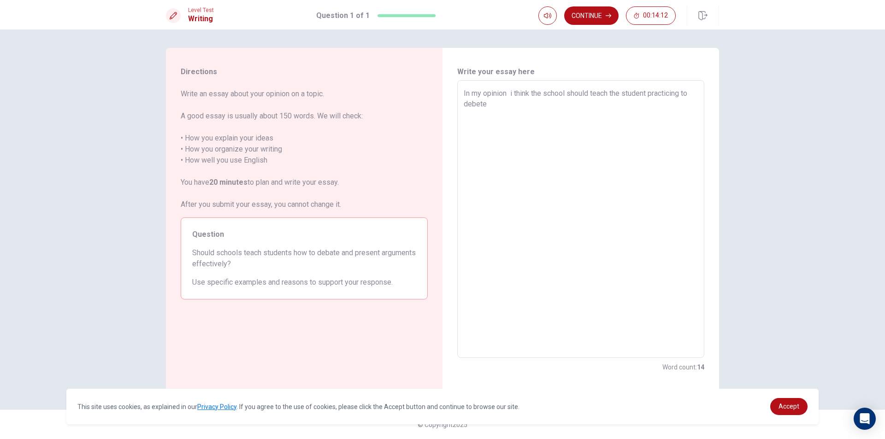
click at [473, 108] on textarea "In my opinion i think the school should teach the student practicing to debete" at bounding box center [581, 219] width 234 height 263
click at [520, 106] on textarea "In my opinion i think the school should teach the student practicing to dabete" at bounding box center [581, 219] width 234 height 263
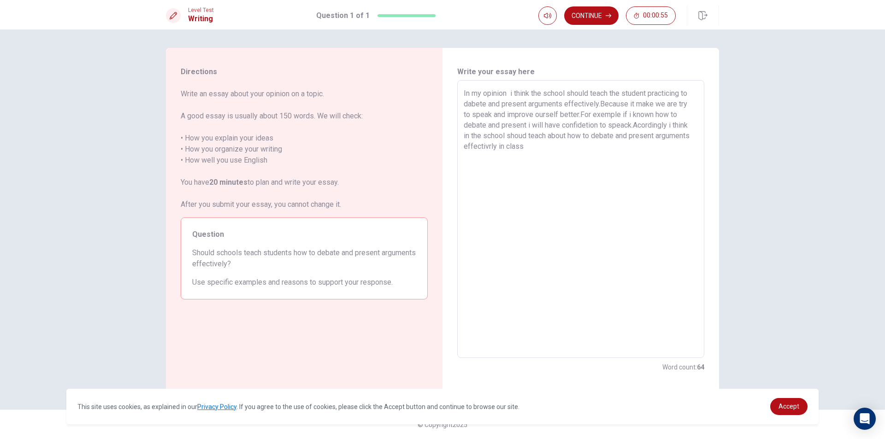
click at [704, 147] on div "In my opinion i think the school should teach the student practicing to dabete …" at bounding box center [580, 219] width 247 height 278
click at [595, 10] on button "Continue" at bounding box center [591, 15] width 54 height 18
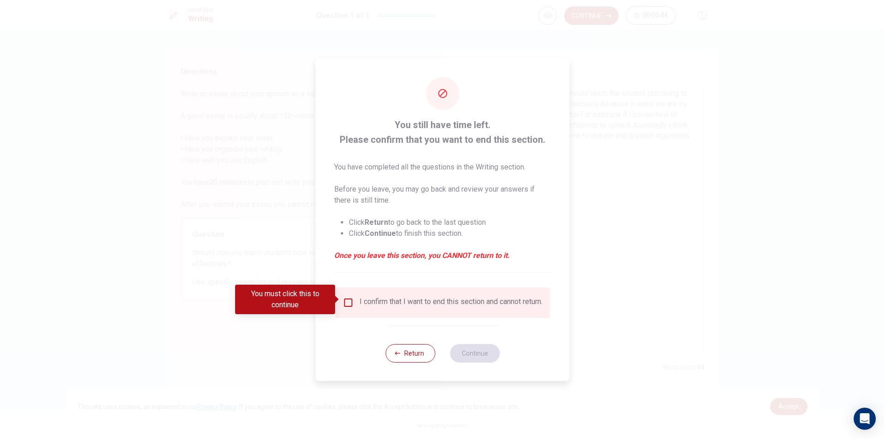
click at [349, 300] on input "You must click this to continue" at bounding box center [348, 302] width 11 height 11
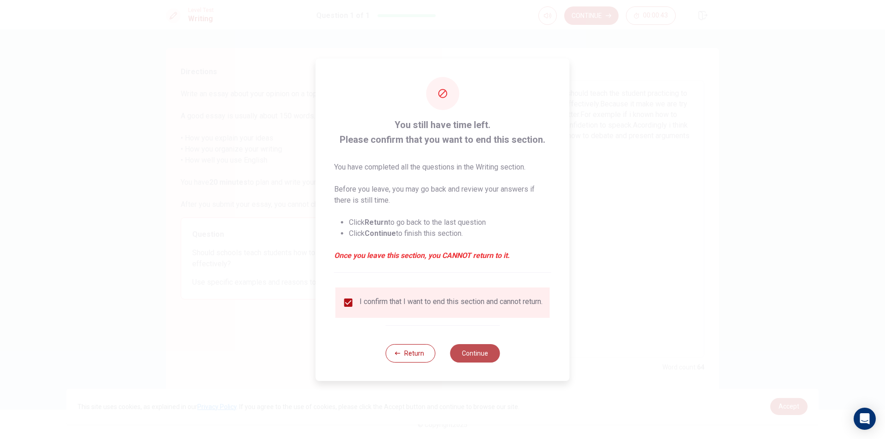
click at [460, 353] on button "Continue" at bounding box center [475, 353] width 50 height 18
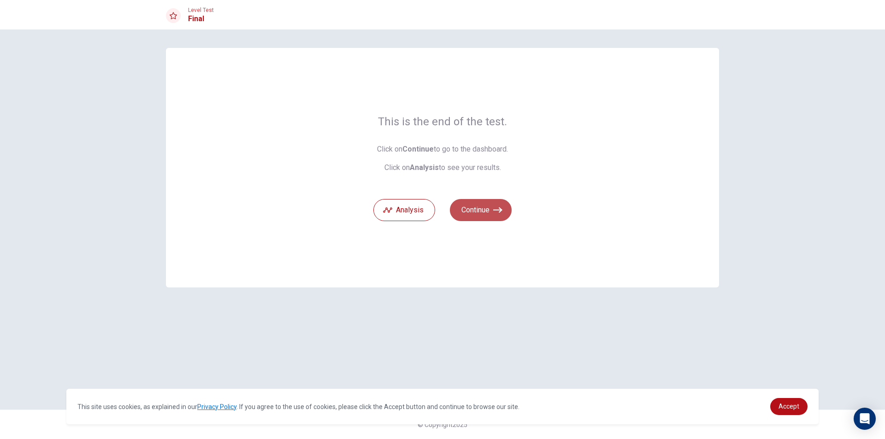
click at [500, 208] on icon "button" at bounding box center [497, 210] width 9 height 6
